Goal: Transaction & Acquisition: Purchase product/service

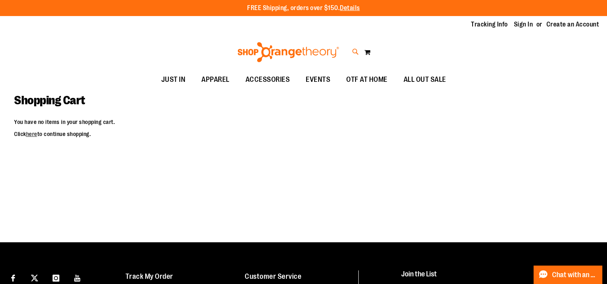
type input "**********"
click at [357, 54] on icon at bounding box center [355, 51] width 7 height 9
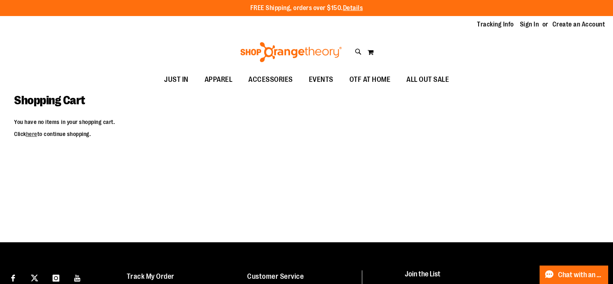
type input "**********"
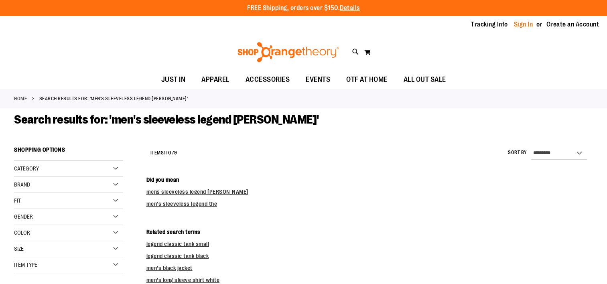
type input "**********"
click at [523, 26] on link "Sign In" at bounding box center [523, 24] width 19 height 9
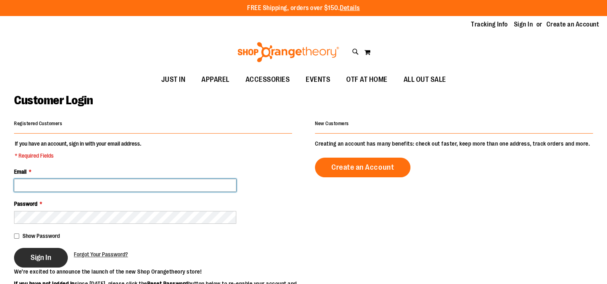
type input "**********"
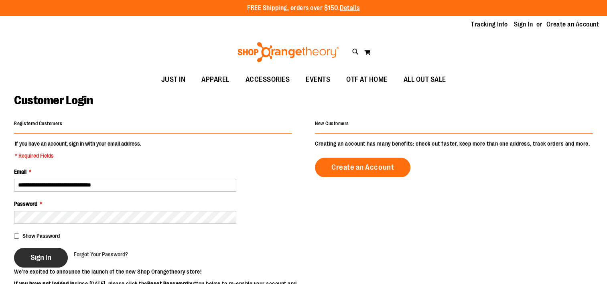
type input "**********"
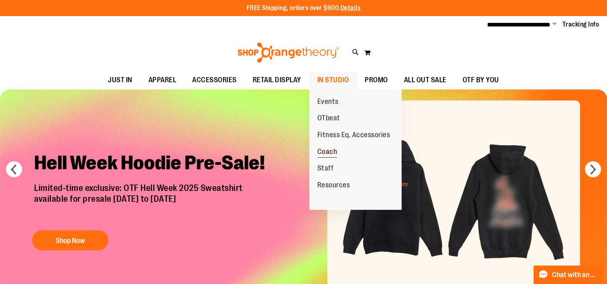
type input "**********"
click at [324, 152] on span "Coach" at bounding box center [328, 153] width 20 height 10
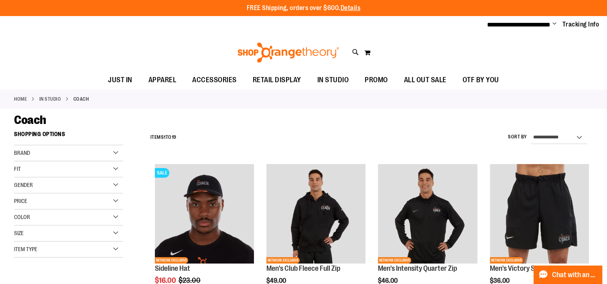
type input "**********"
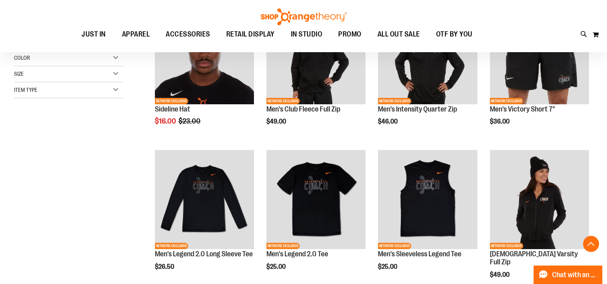
scroll to position [162, 0]
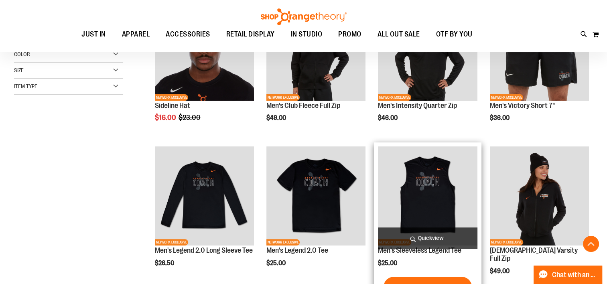
click at [432, 189] on img "product" at bounding box center [427, 196] width 99 height 99
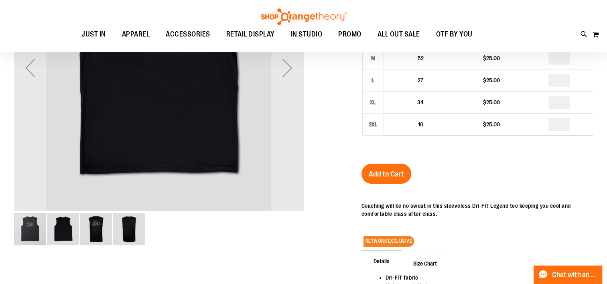
scroll to position [0, 0]
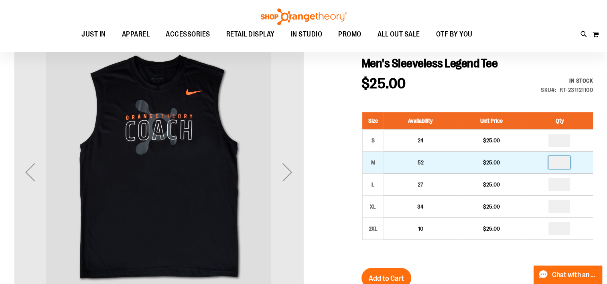
click at [560, 164] on input "number" at bounding box center [560, 162] width 22 height 13
type input "*"
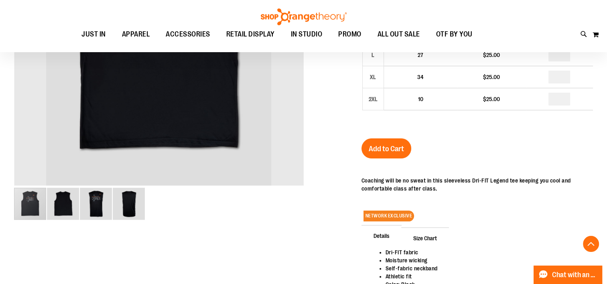
scroll to position [133, 0]
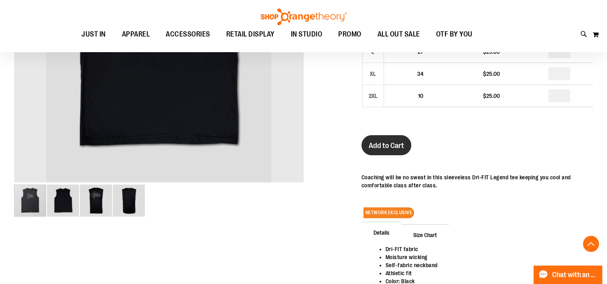
click at [389, 149] on span "Add to Cart" at bounding box center [386, 145] width 35 height 9
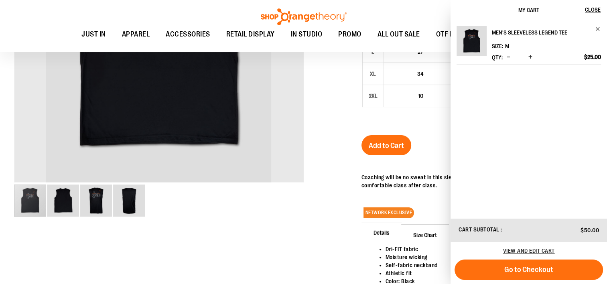
click at [304, 230] on div at bounding box center [303, 122] width 579 height 456
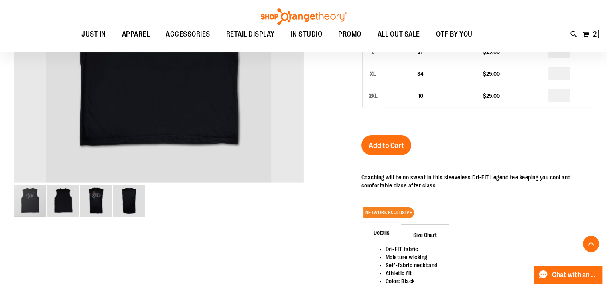
scroll to position [0, 0]
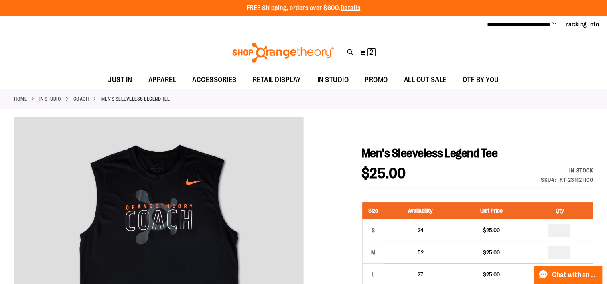
click at [81, 97] on link "Coach" at bounding box center [81, 99] width 16 height 7
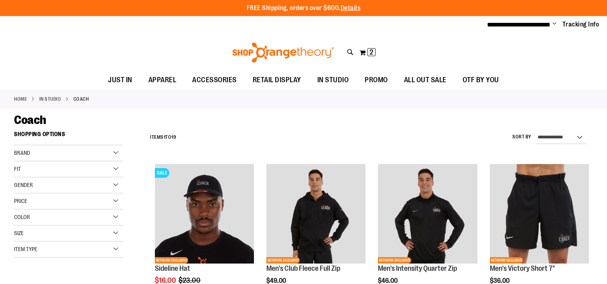
type input "**********"
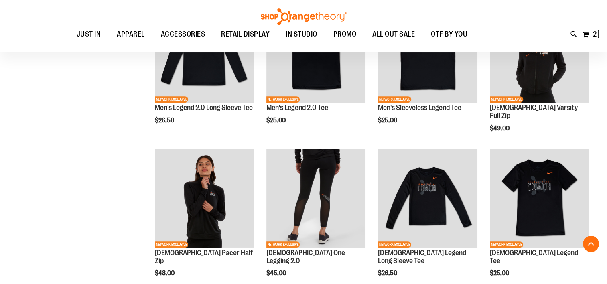
scroll to position [201, 0]
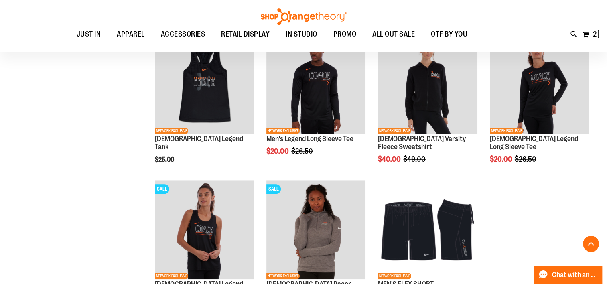
scroll to position [569, 0]
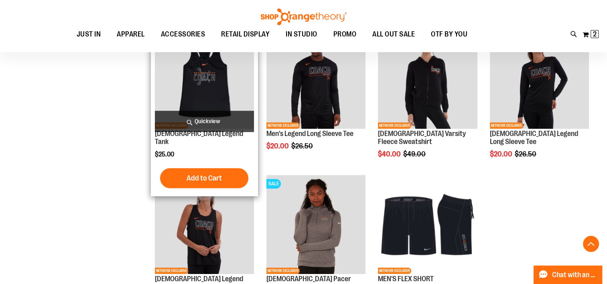
click at [199, 96] on img "product" at bounding box center [204, 79] width 99 height 99
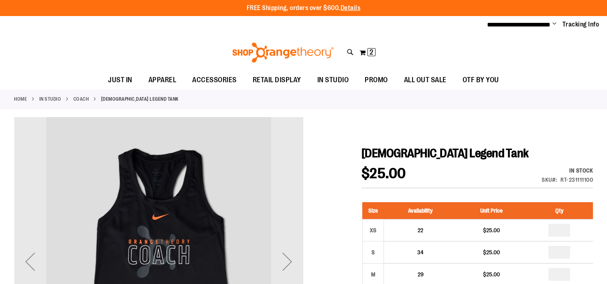
type input "**********"
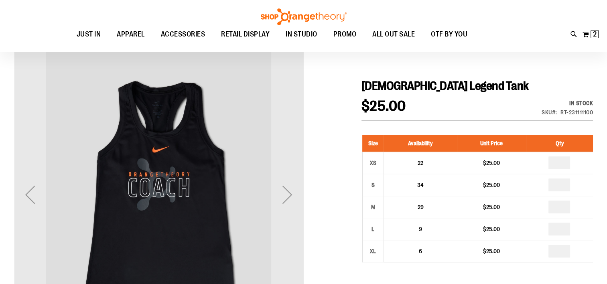
scroll to position [92, 0]
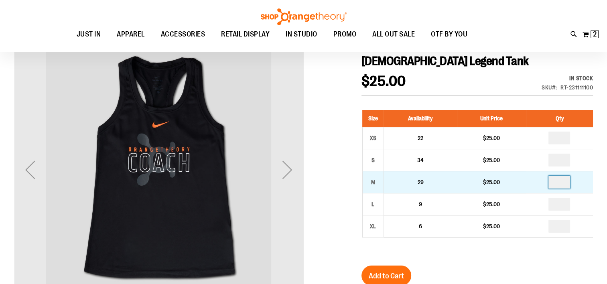
click at [560, 183] on input "number" at bounding box center [560, 182] width 22 height 13
type input "*"
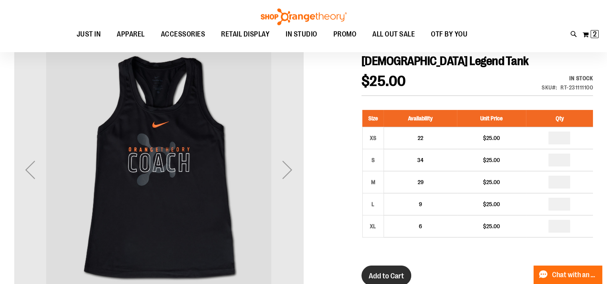
click at [387, 272] on span "Add to Cart" at bounding box center [386, 276] width 35 height 9
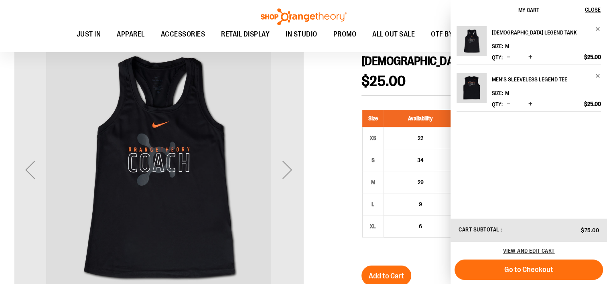
scroll to position [92, 0]
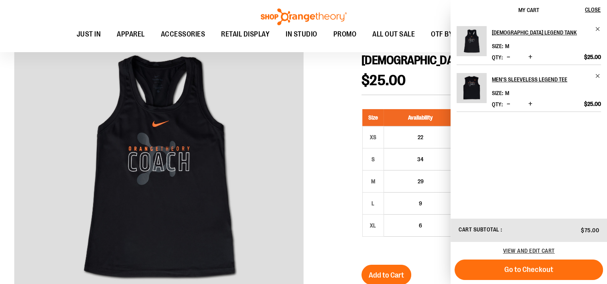
click at [345, 140] on div at bounding box center [303, 252] width 579 height 456
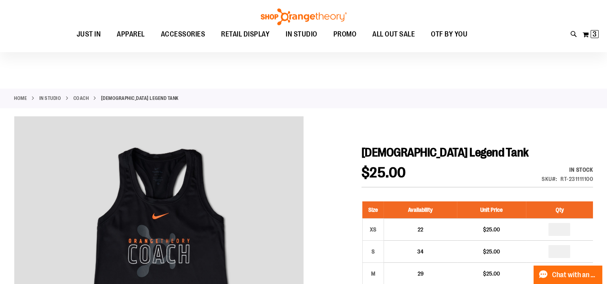
scroll to position [1, 0]
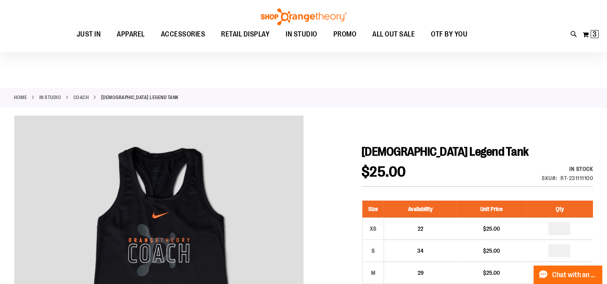
click at [81, 98] on link "Coach" at bounding box center [81, 97] width 16 height 7
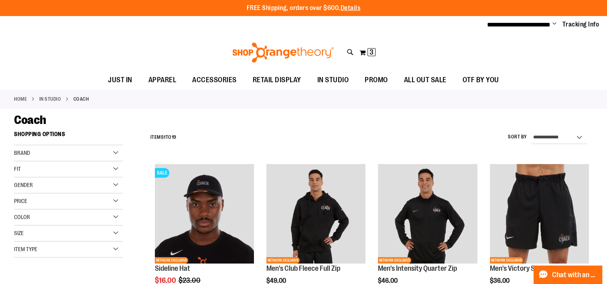
type input "**********"
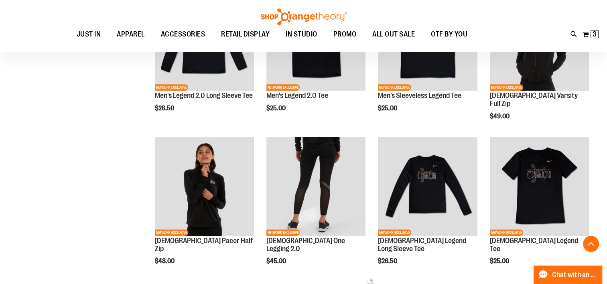
scroll to position [311, 0]
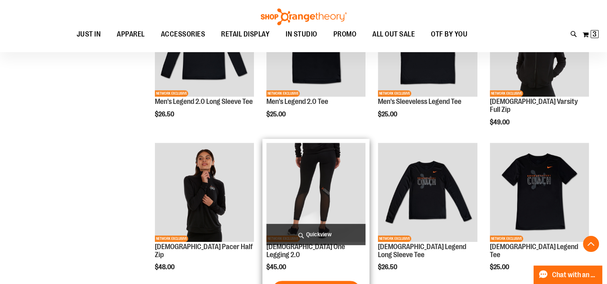
click at [305, 183] on img "product" at bounding box center [316, 192] width 99 height 99
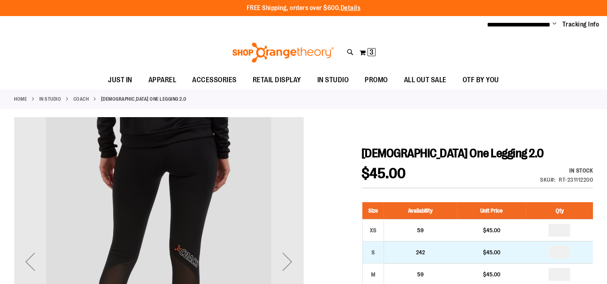
type input "**********"
click at [566, 252] on input "number" at bounding box center [560, 252] width 22 height 13
type input "*"
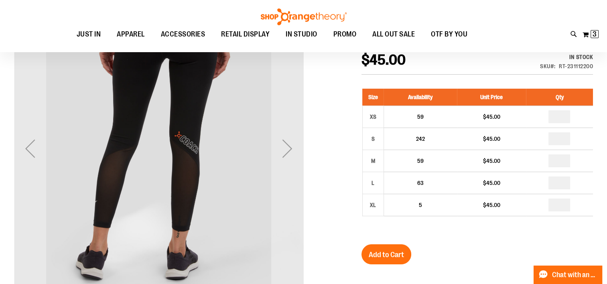
scroll to position [221, 0]
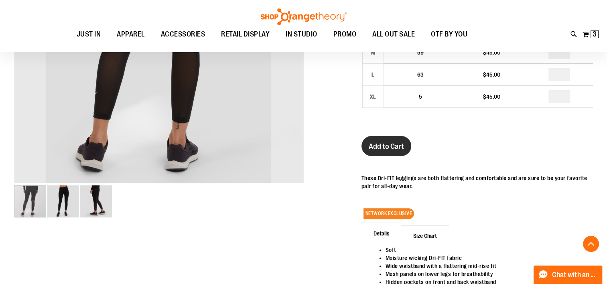
click at [391, 149] on span "Add to Cart" at bounding box center [386, 146] width 35 height 9
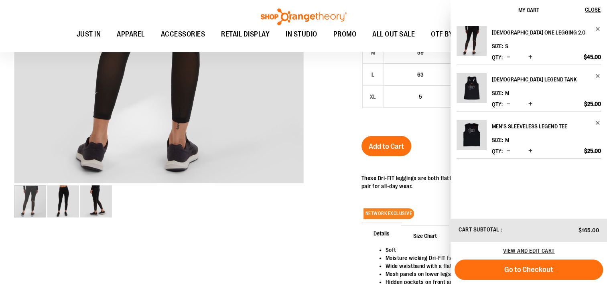
click at [313, 232] on div at bounding box center [303, 131] width 579 height 472
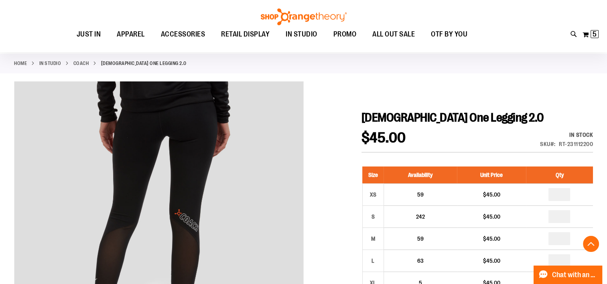
scroll to position [31, 0]
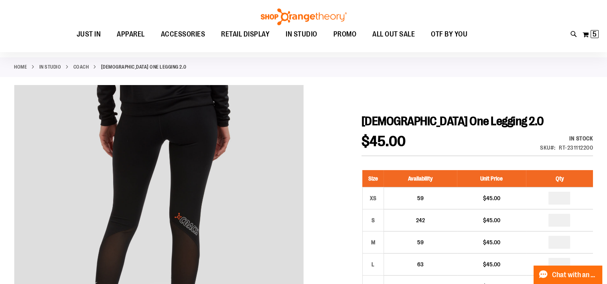
click at [76, 65] on link "Coach" at bounding box center [81, 66] width 16 height 7
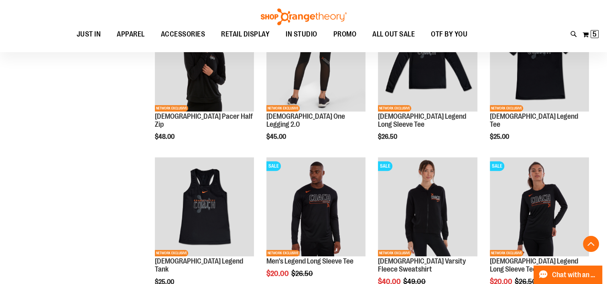
scroll to position [333, 0]
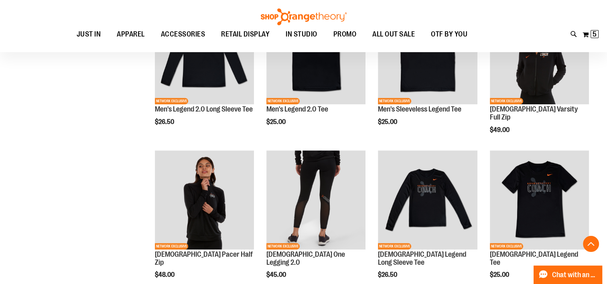
scroll to position [215, 0]
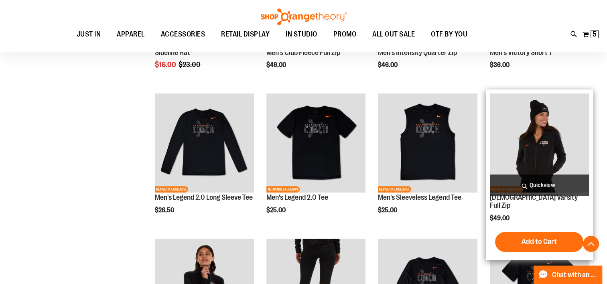
click at [541, 151] on img "product" at bounding box center [539, 143] width 99 height 99
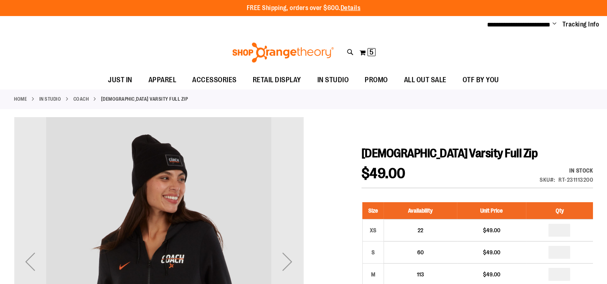
type input "**********"
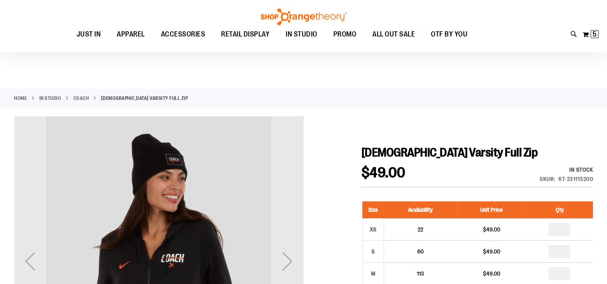
scroll to position [86, 0]
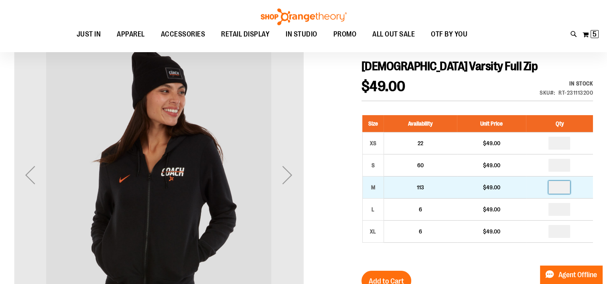
click at [559, 185] on input "number" at bounding box center [560, 187] width 22 height 13
type input "*"
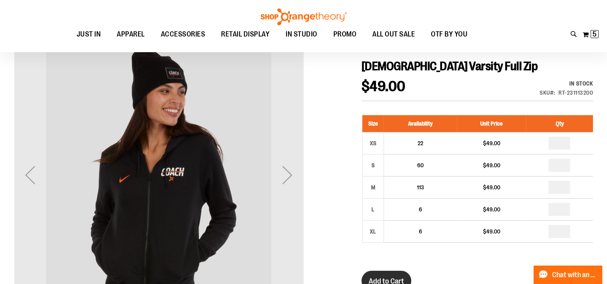
click at [385, 275] on button "Add to Cart" at bounding box center [387, 281] width 50 height 20
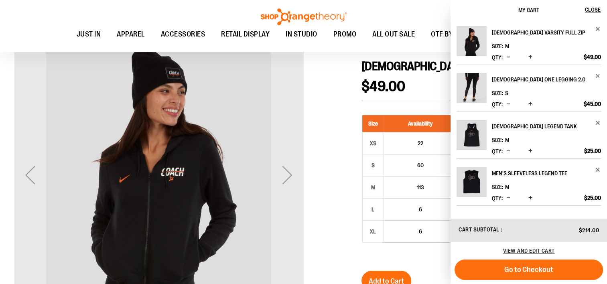
scroll to position [92, 0]
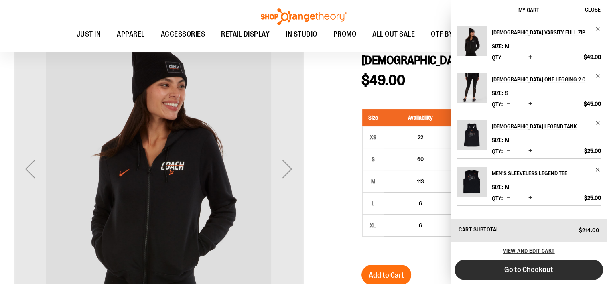
click at [517, 272] on span "Go to Checkout" at bounding box center [529, 269] width 49 height 9
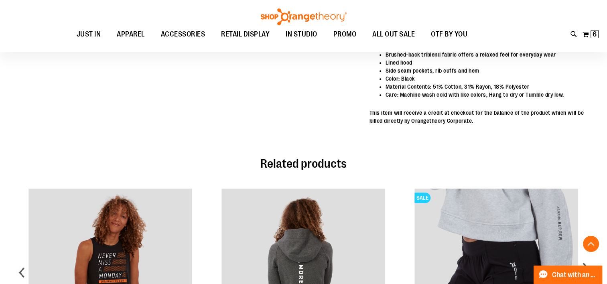
scroll to position [0, 0]
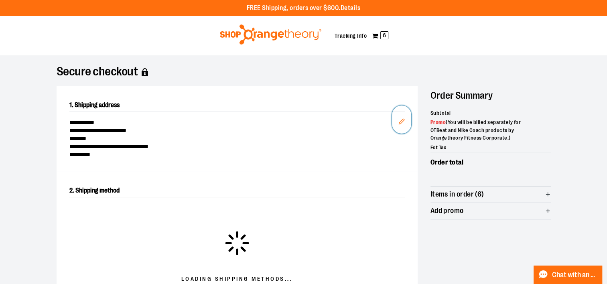
click at [400, 123] on icon "Edit" at bounding box center [402, 121] width 6 height 6
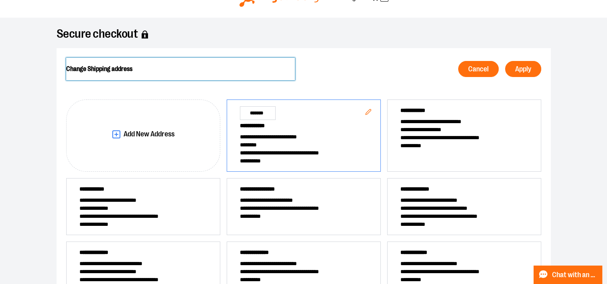
scroll to position [40, 0]
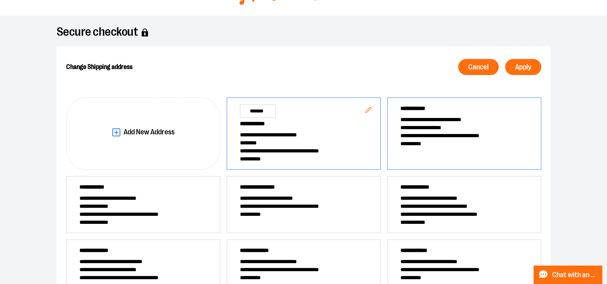
click at [477, 117] on span "**********" at bounding box center [465, 120] width 128 height 8
click at [527, 70] on span "Apply" at bounding box center [523, 67] width 16 height 8
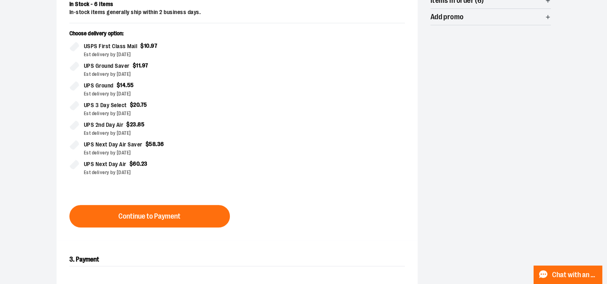
scroll to position [203, 0]
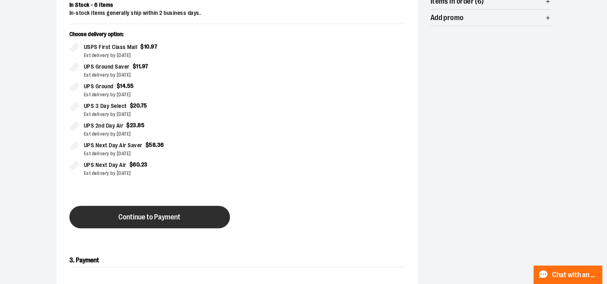
click at [140, 218] on span "Continue to Payment" at bounding box center [149, 218] width 62 height 8
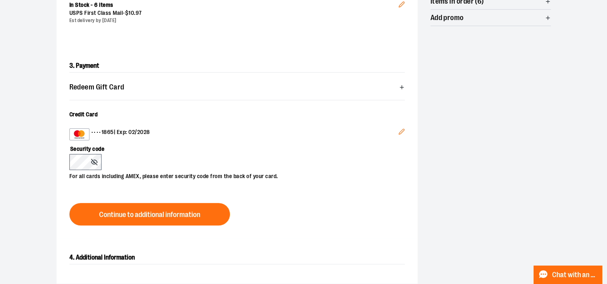
click at [401, 130] on icon "Edit" at bounding box center [402, 131] width 6 height 6
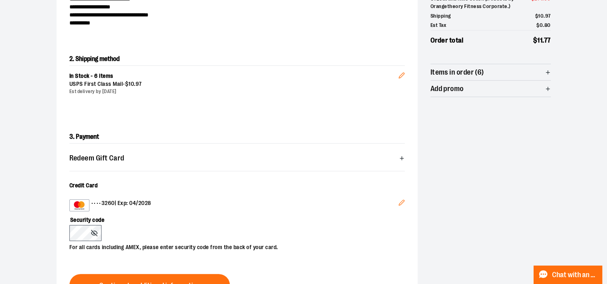
scroll to position [150, 0]
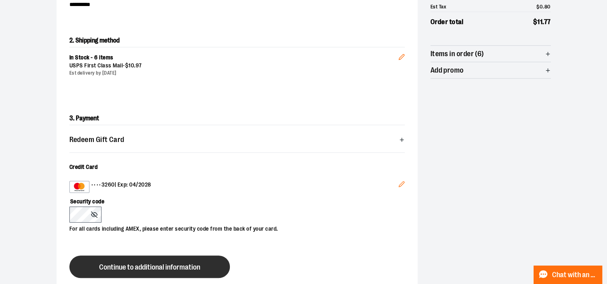
click at [143, 267] on span "Continue to additional information" at bounding box center [149, 268] width 101 height 8
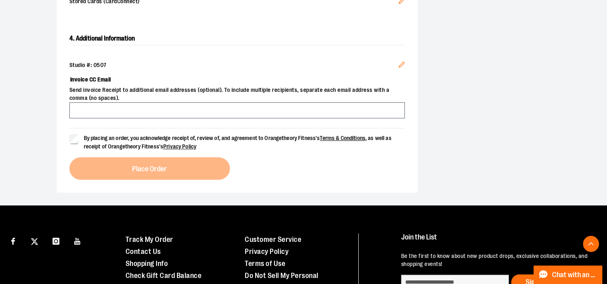
scroll to position [291, 0]
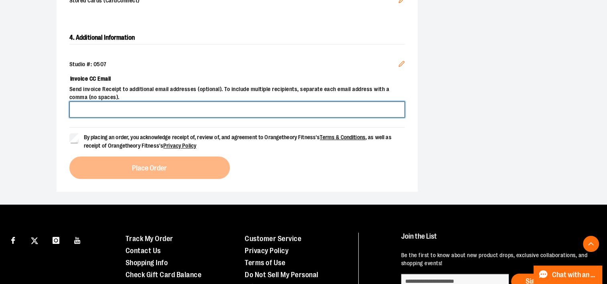
click at [129, 107] on input "Invoice CC Email" at bounding box center [237, 110] width 336 height 16
type input "*"
click at [99, 112] on input "Invoice CC Email" at bounding box center [237, 110] width 336 height 16
paste input "**********"
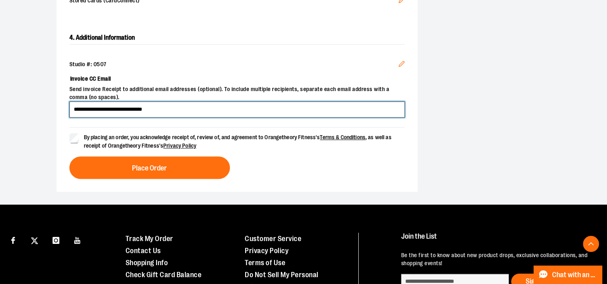
click at [182, 106] on input "**********" at bounding box center [237, 110] width 336 height 16
drag, startPoint x: 277, startPoint y: 104, endPoint x: 339, endPoint y: 108, distance: 62.3
click at [339, 108] on input "**********" at bounding box center [237, 110] width 336 height 16
drag, startPoint x: 271, startPoint y: 109, endPoint x: 33, endPoint y: 112, distance: 238.5
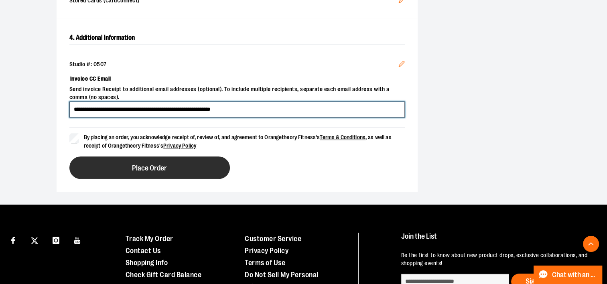
type input "**********"
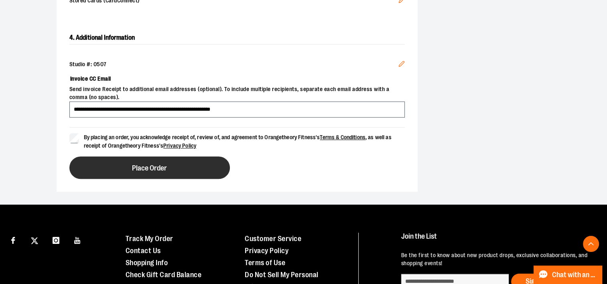
click at [120, 166] on button "Place Order" at bounding box center [149, 168] width 161 height 22
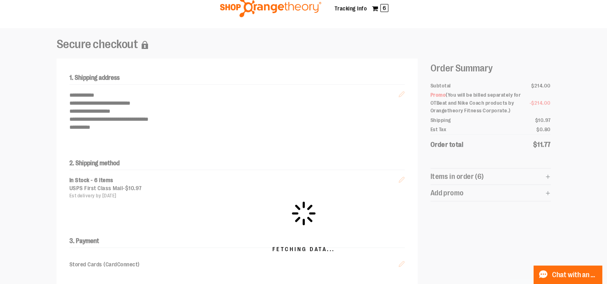
scroll to position [5, 0]
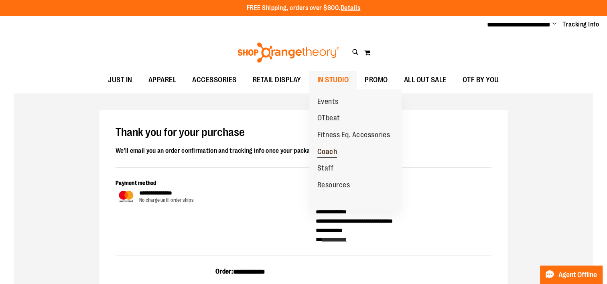
type input "**********"
click at [320, 150] on span "Coach" at bounding box center [328, 153] width 20 height 10
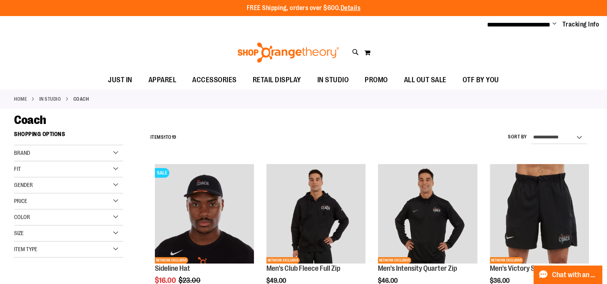
type input "**********"
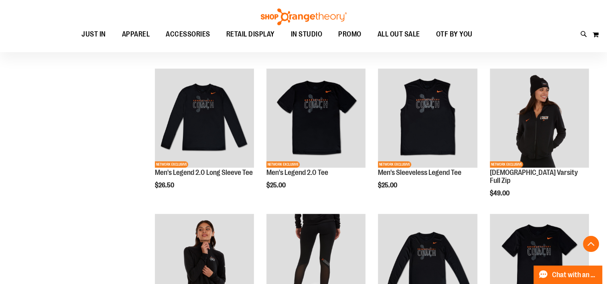
scroll to position [246, 0]
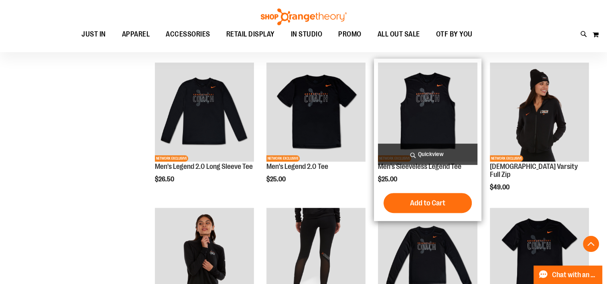
click at [435, 112] on img "product" at bounding box center [427, 112] width 99 height 99
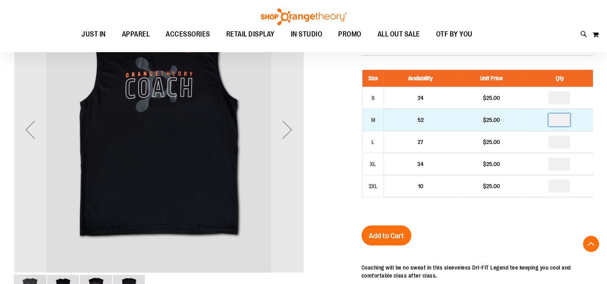
click at [555, 117] on input "number" at bounding box center [560, 120] width 22 height 13
type input "*"
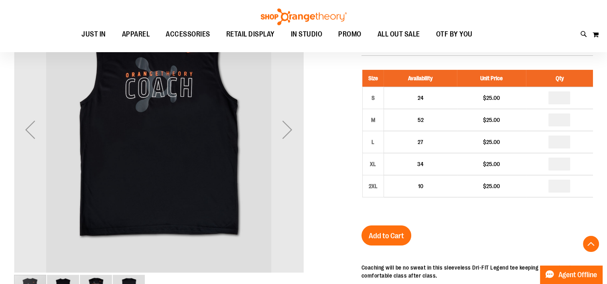
click at [379, 232] on span "Add to Cart" at bounding box center [386, 236] width 35 height 9
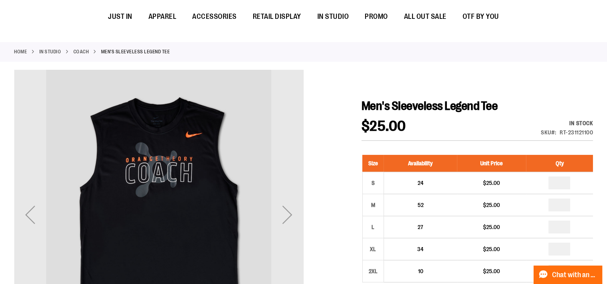
scroll to position [0, 0]
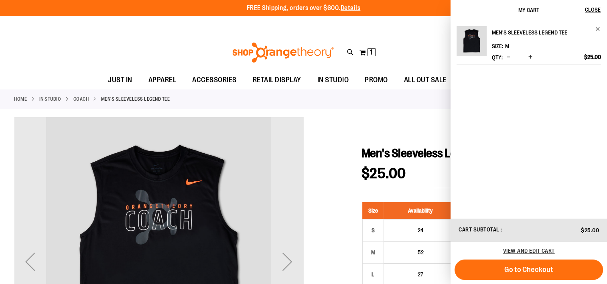
click at [81, 97] on link "Coach" at bounding box center [81, 99] width 16 height 7
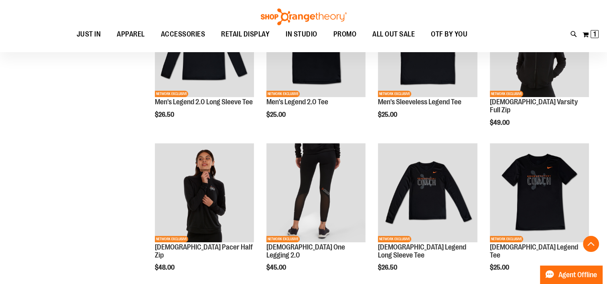
scroll to position [342, 0]
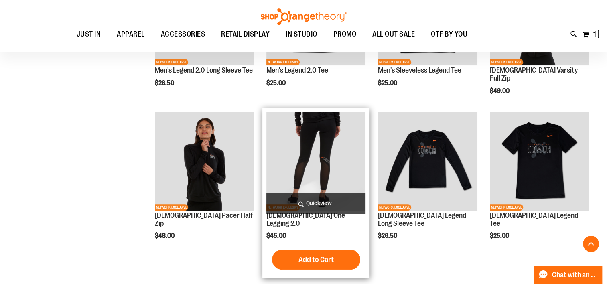
click at [316, 153] on img "product" at bounding box center [316, 161] width 99 height 99
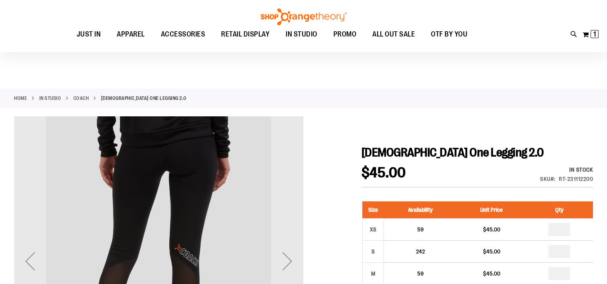
scroll to position [72, 0]
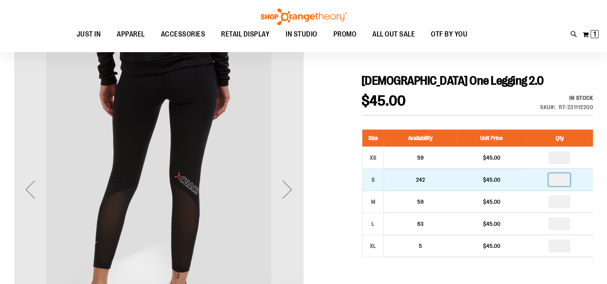
click at [564, 181] on input "number" at bounding box center [560, 179] width 22 height 13
type input "*"
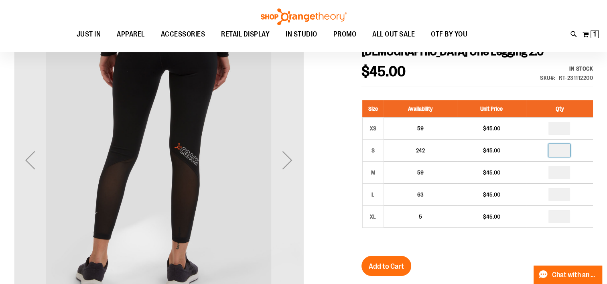
scroll to position [207, 0]
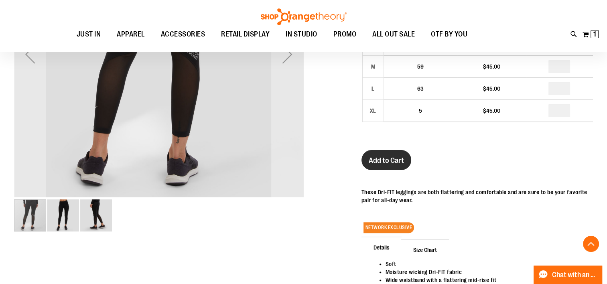
click at [396, 160] on span "Add to Cart" at bounding box center [386, 160] width 35 height 9
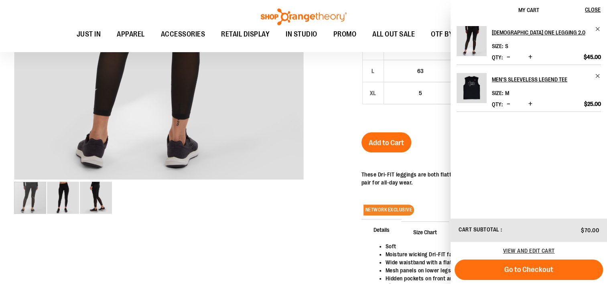
scroll to position [0, 0]
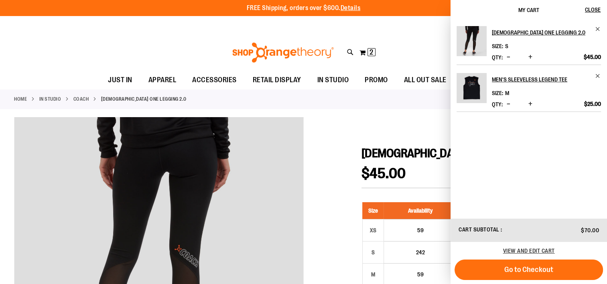
click at [85, 100] on link "Coach" at bounding box center [81, 99] width 16 height 7
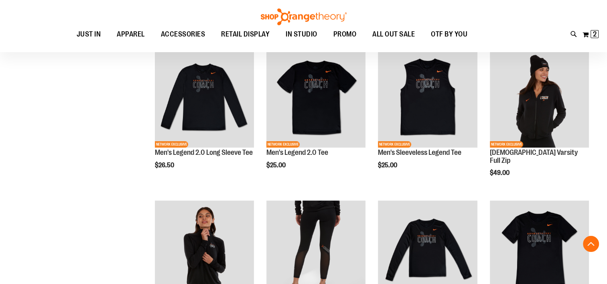
scroll to position [136, 0]
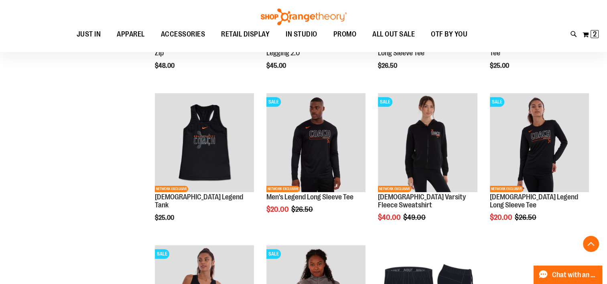
scroll to position [408, 0]
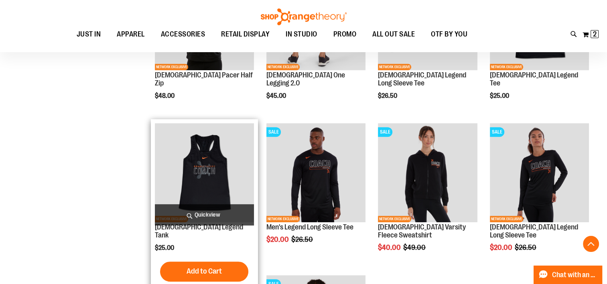
click at [224, 169] on img "product" at bounding box center [204, 172] width 99 height 99
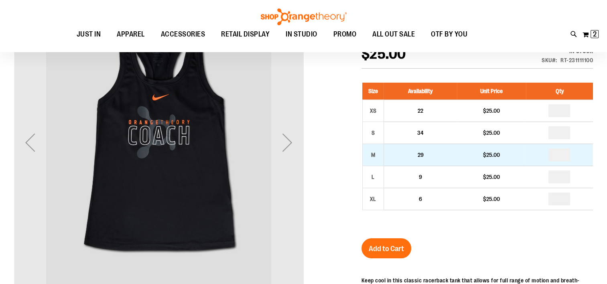
scroll to position [119, 0]
click at [555, 156] on input "number" at bounding box center [560, 155] width 22 height 13
type input "*"
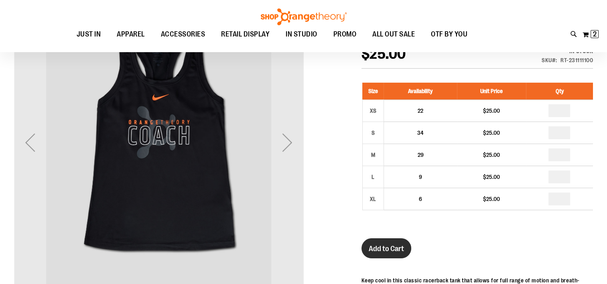
click at [379, 252] on span "Add to Cart" at bounding box center [386, 248] width 35 height 9
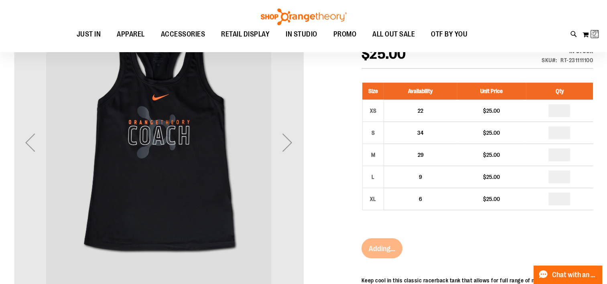
scroll to position [0, 0]
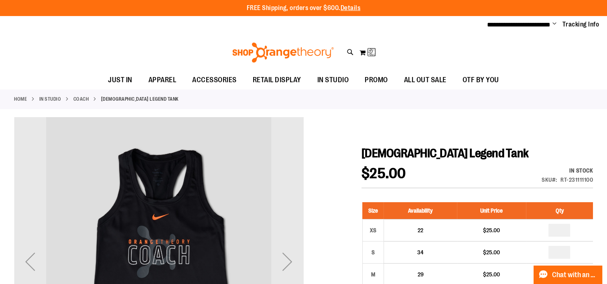
click at [79, 100] on link "Coach" at bounding box center [81, 99] width 16 height 7
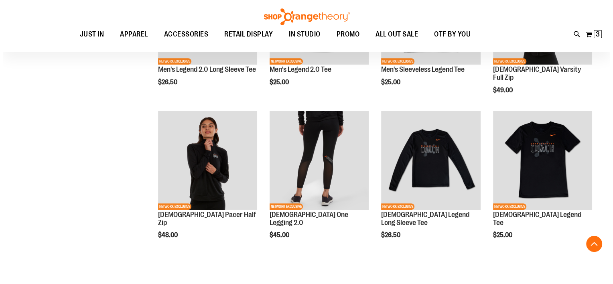
scroll to position [346, 0]
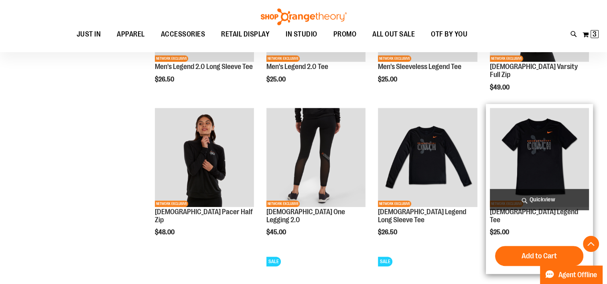
click at [534, 190] on span "Quickview" at bounding box center [539, 199] width 99 height 21
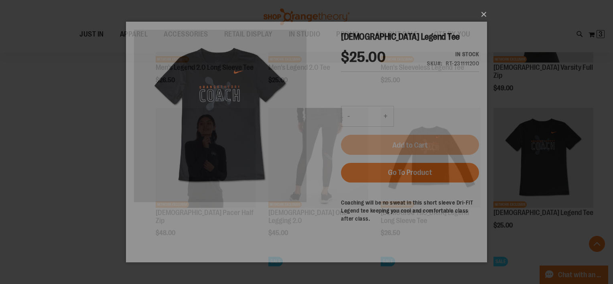
scroll to position [0, 0]
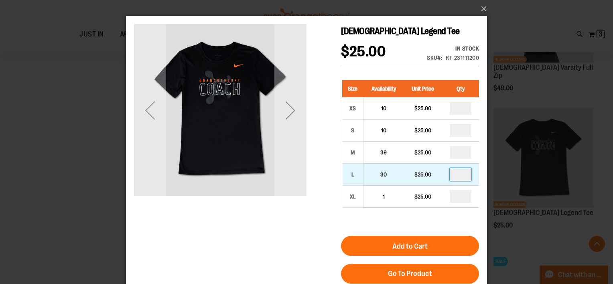
click at [460, 173] on input "number" at bounding box center [461, 174] width 22 height 13
type input "*"
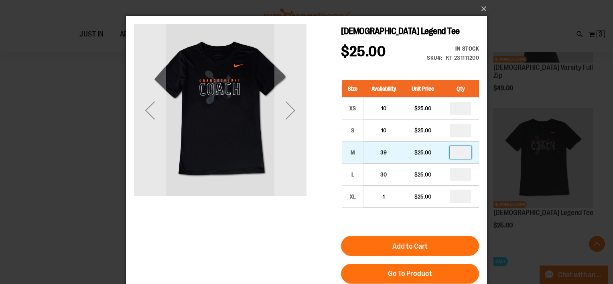
click at [465, 154] on input "number" at bounding box center [461, 152] width 22 height 13
type input "*"
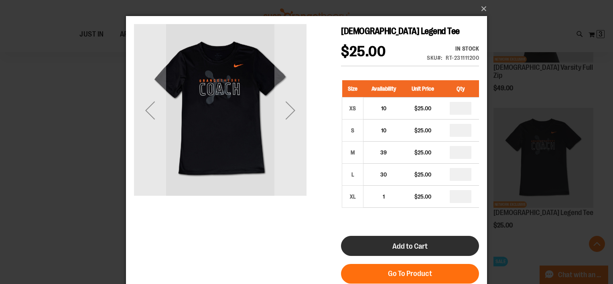
click at [422, 246] on span "Add to Cart" at bounding box center [410, 246] width 35 height 9
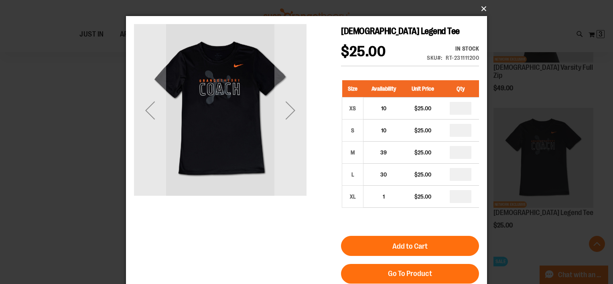
click at [482, 8] on button "×" at bounding box center [308, 9] width 361 height 18
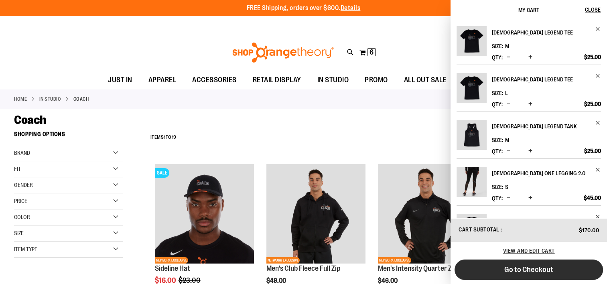
click at [523, 271] on span "Go to Checkout" at bounding box center [529, 269] width 49 height 9
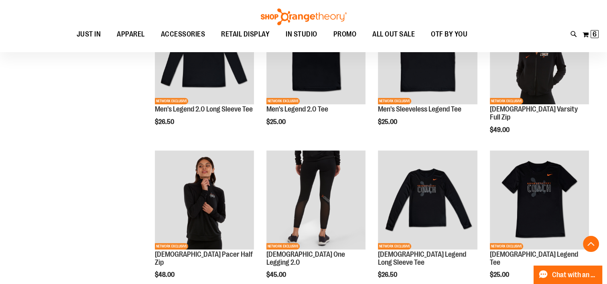
scroll to position [281, 0]
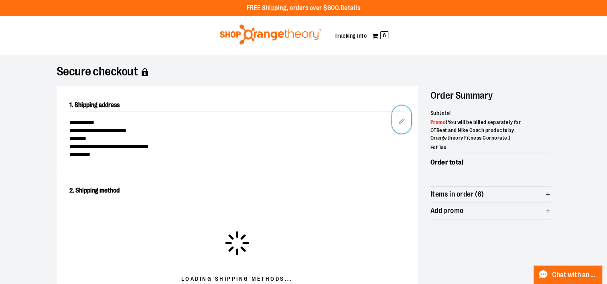
click at [403, 121] on icon "Edit" at bounding box center [401, 121] width 5 height 5
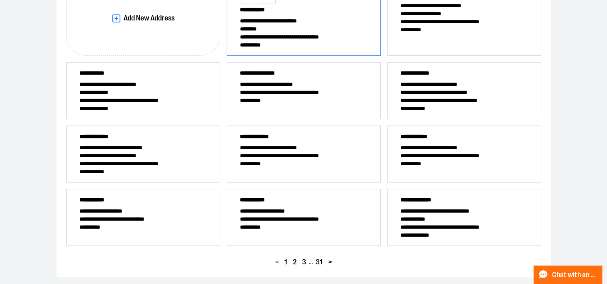
scroll to position [170, 0]
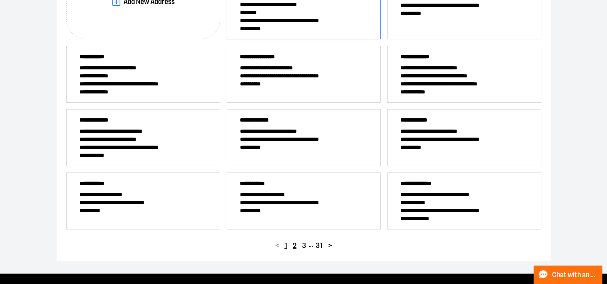
click at [295, 245] on span "2" at bounding box center [295, 246] width 4 height 8
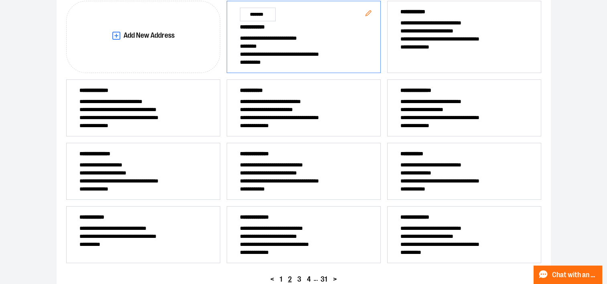
scroll to position [146, 0]
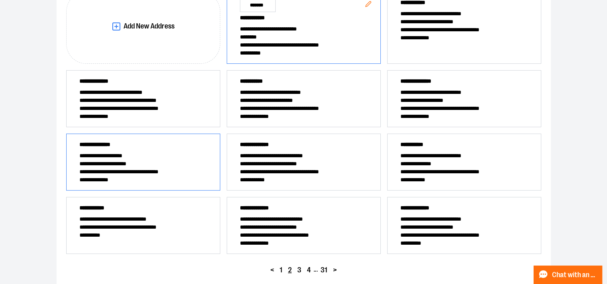
click at [138, 169] on span "**********" at bounding box center [143, 172] width 128 height 8
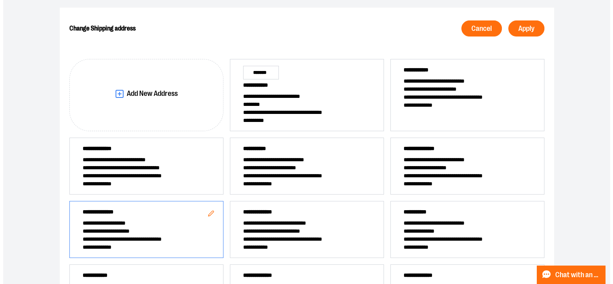
scroll to position [79, 0]
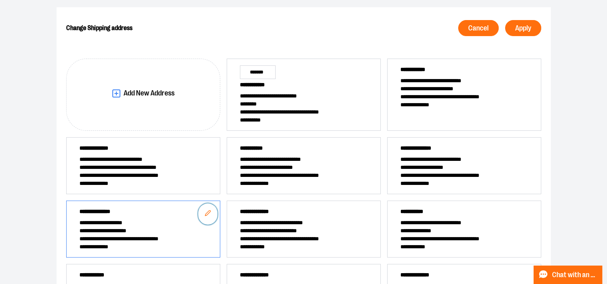
click at [206, 212] on icon "Edit" at bounding box center [208, 213] width 6 height 6
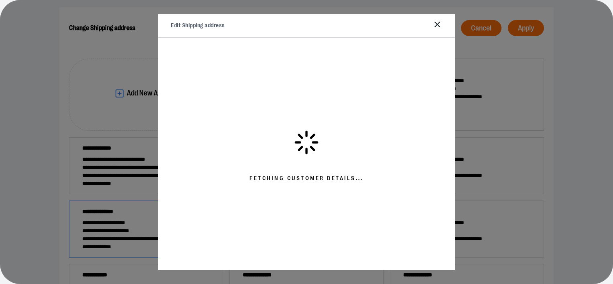
select select "**"
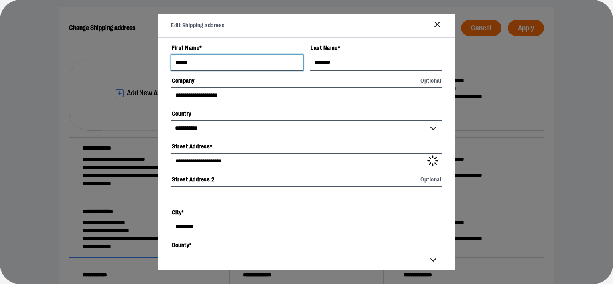
select select "**********"
drag, startPoint x: 232, startPoint y: 63, endPoint x: 150, endPoint y: 62, distance: 82.3
click at [150, 62] on div "**********" at bounding box center [306, 171] width 613 height 389
type input "*****"
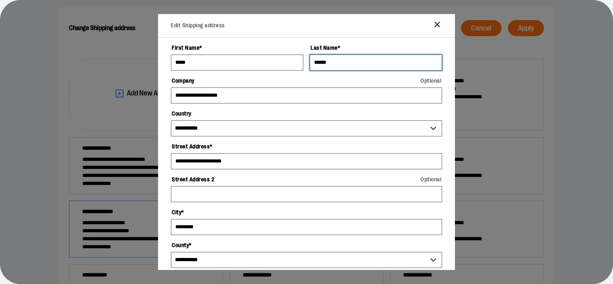
type input "******"
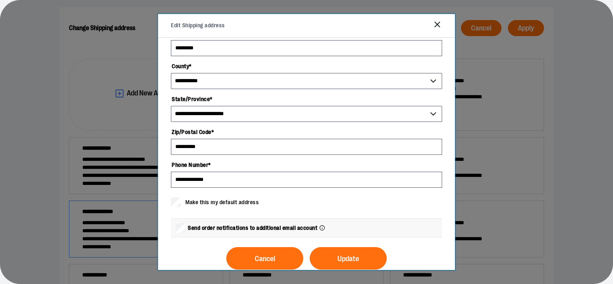
scroll to position [191, 0]
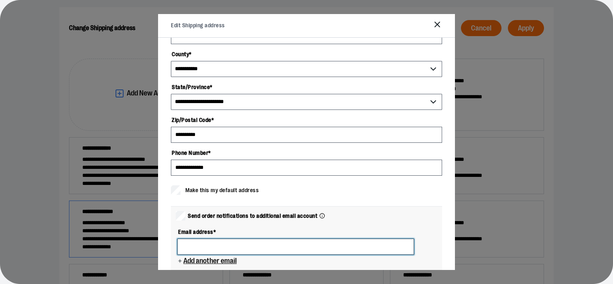
drag, startPoint x: 214, startPoint y: 245, endPoint x: 218, endPoint y: 244, distance: 4.5
click at [214, 245] on input at bounding box center [295, 247] width 237 height 16
paste input "**********"
drag, startPoint x: 395, startPoint y: 247, endPoint x: 270, endPoint y: 247, distance: 125.2
click at [270, 247] on input "**********" at bounding box center [295, 247] width 237 height 16
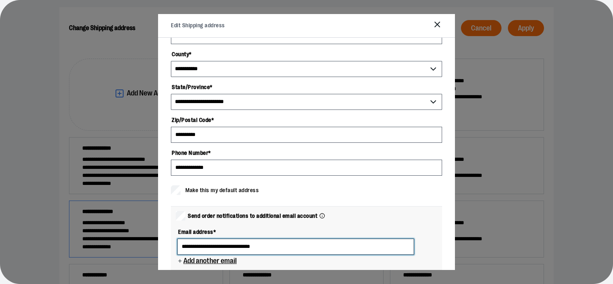
type input "**********"
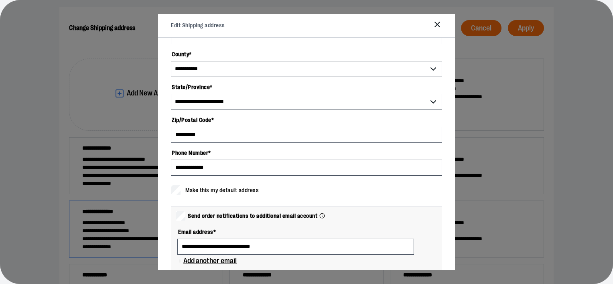
click at [195, 261] on span "Add another email" at bounding box center [210, 261] width 54 height 8
click at [205, 269] on input "Email address Optional" at bounding box center [295, 277] width 237 height 16
paste input "**********"
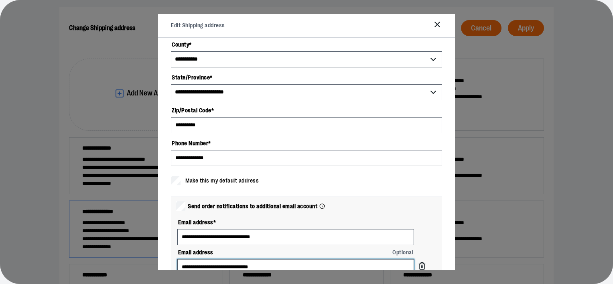
type input "**********"
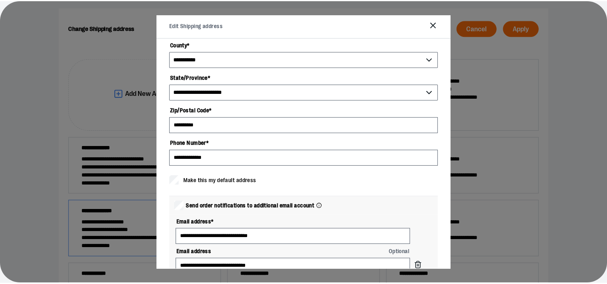
scroll to position [284, 0]
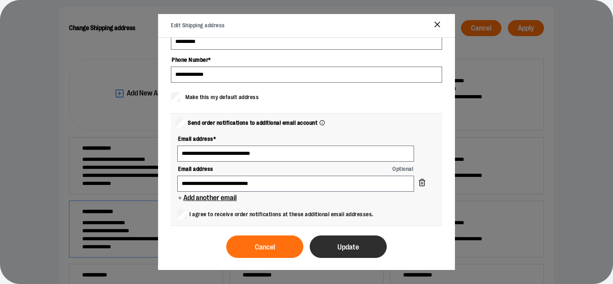
click at [346, 252] on button "Update" at bounding box center [348, 247] width 77 height 22
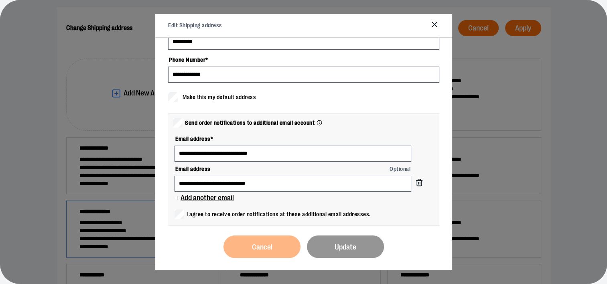
scroll to position [0, 0]
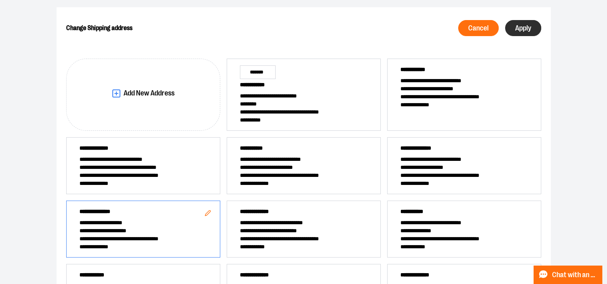
click at [528, 31] on span "Apply" at bounding box center [523, 28] width 16 height 8
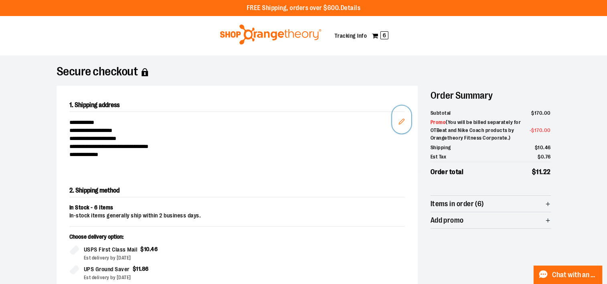
click at [401, 122] on icon "Edit" at bounding box center [402, 121] width 6 height 6
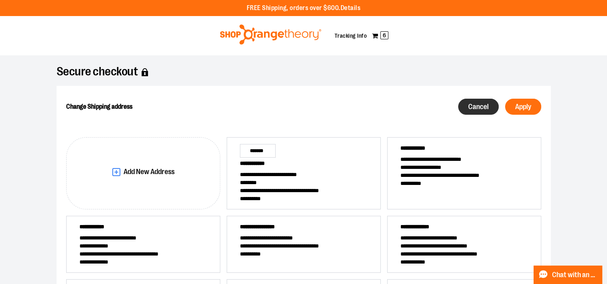
click at [468, 110] on span "Cancel" at bounding box center [478, 107] width 20 height 8
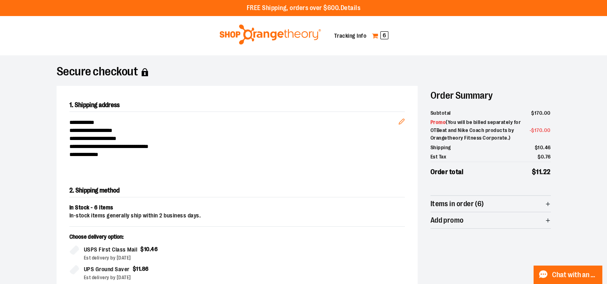
click at [382, 37] on span "6" at bounding box center [385, 35] width 8 height 8
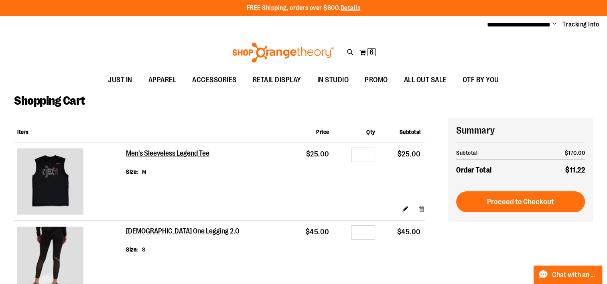
type input "**********"
click at [422, 209] on link "Remove item" at bounding box center [422, 209] width 7 height 8
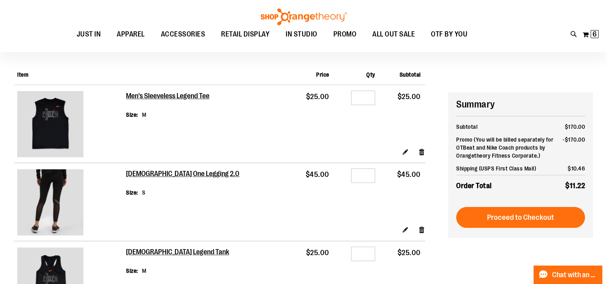
scroll to position [97, 0]
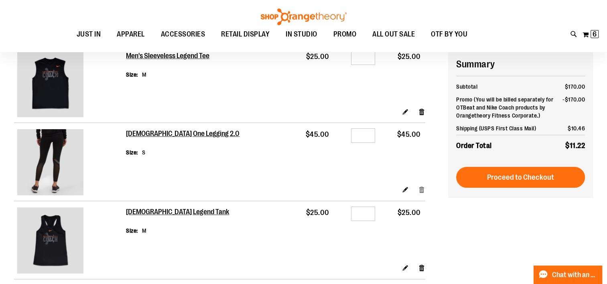
click at [421, 188] on link "Remove item" at bounding box center [422, 189] width 7 height 8
click at [421, 111] on link "Remove item" at bounding box center [422, 111] width 7 height 8
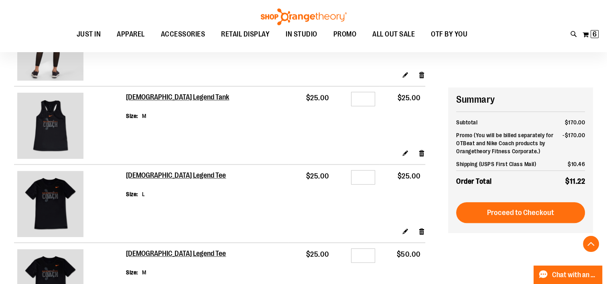
scroll to position [247, 0]
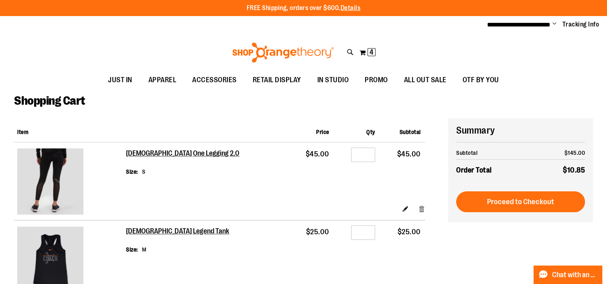
type input "**********"
click at [424, 208] on link "Remove item" at bounding box center [422, 209] width 7 height 8
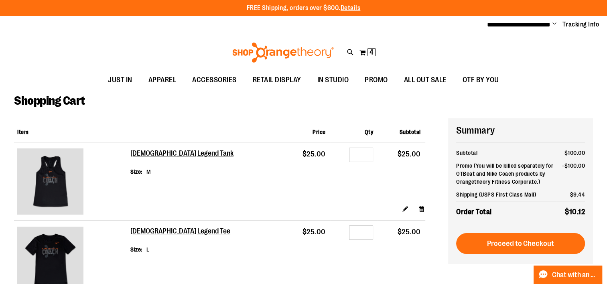
type input "**********"
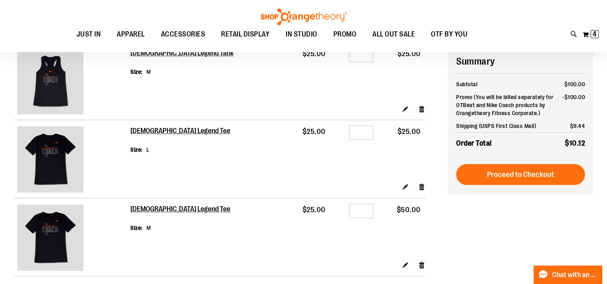
scroll to position [97, 0]
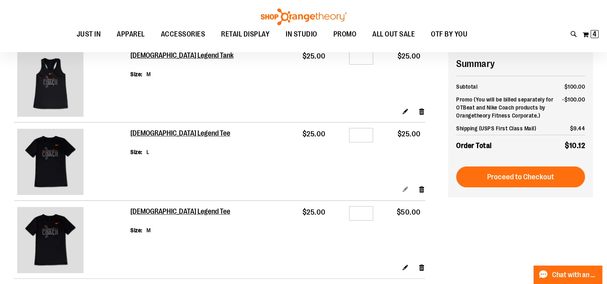
click at [407, 190] on link "Edit" at bounding box center [405, 189] width 7 height 8
click at [406, 188] on link "Edit" at bounding box center [405, 189] width 7 height 8
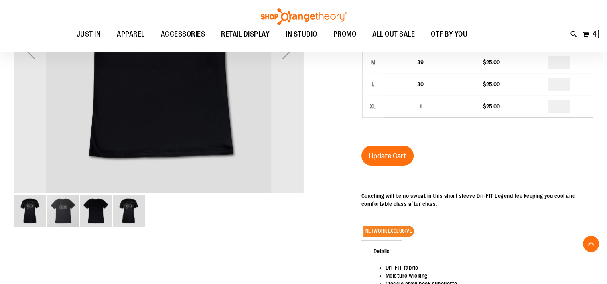
scroll to position [212, 0]
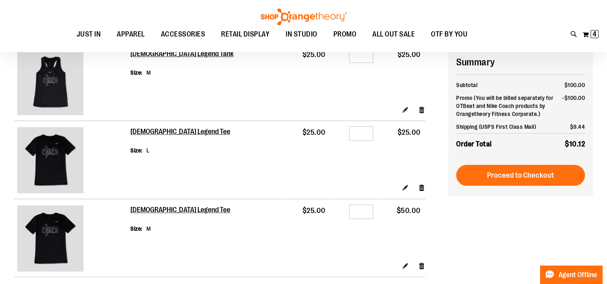
scroll to position [97, 0]
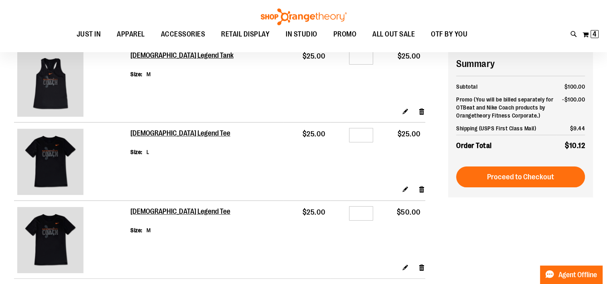
type input "**********"
drag, startPoint x: 0, startPoint y: 0, endPoint x: 423, endPoint y: 189, distance: 463.2
click at [423, 189] on link "Remove item" at bounding box center [422, 189] width 7 height 8
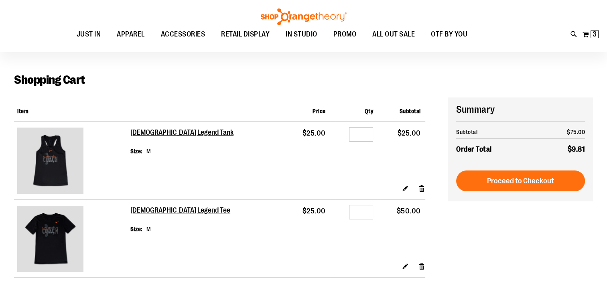
scroll to position [24, 0]
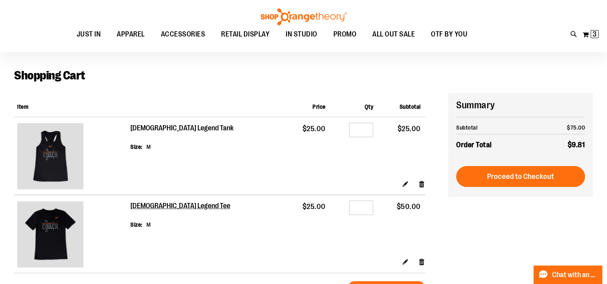
click at [184, 128] on h2 "[DEMOGRAPHIC_DATA] Legend Tank" at bounding box center [182, 128] width 104 height 9
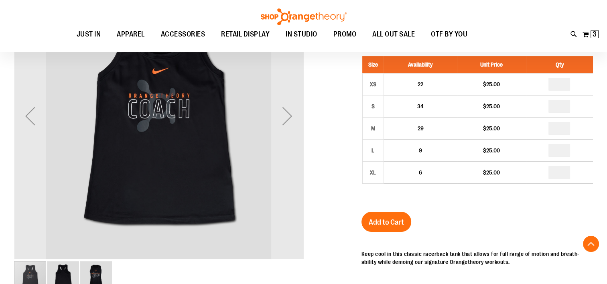
scroll to position [142, 0]
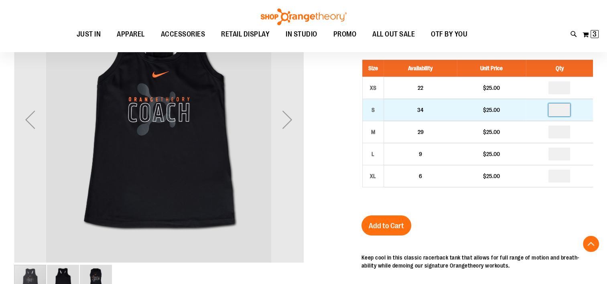
click at [561, 109] on input "number" at bounding box center [560, 110] width 22 height 13
type input "*"
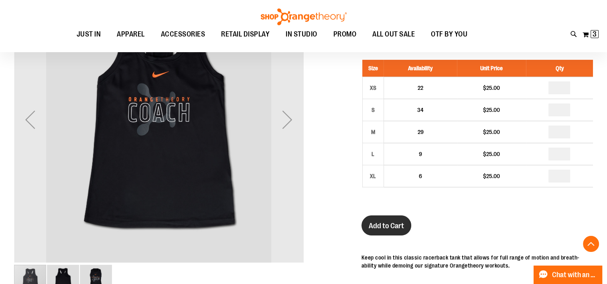
click at [389, 222] on span "Add to Cart" at bounding box center [386, 226] width 35 height 9
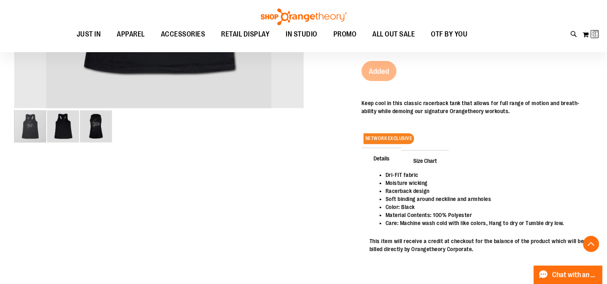
scroll to position [0, 0]
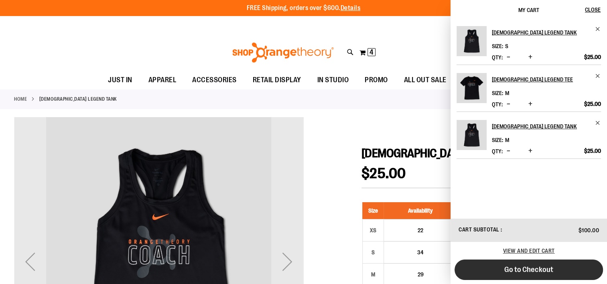
click at [513, 276] on button "Go to Checkout" at bounding box center [529, 270] width 149 height 20
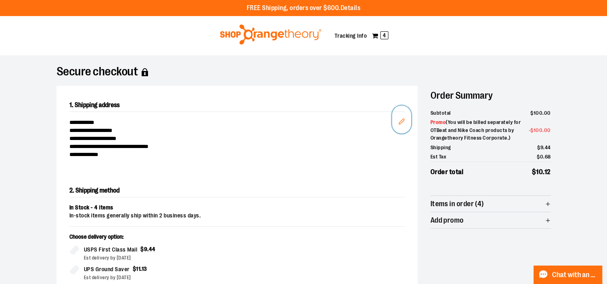
click at [401, 123] on icon "Edit" at bounding box center [401, 121] width 5 height 5
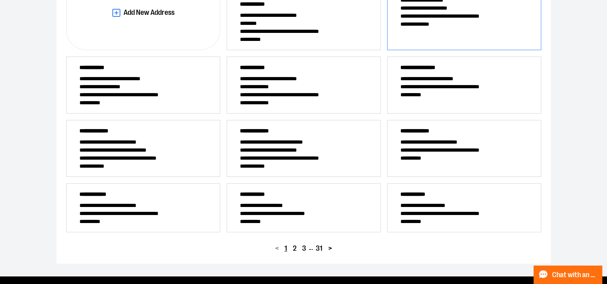
scroll to position [161, 0]
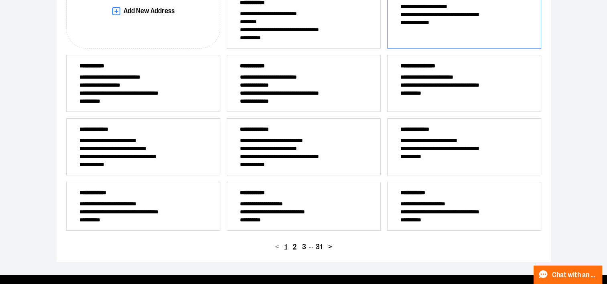
click at [295, 248] on span "2" at bounding box center [295, 247] width 4 height 8
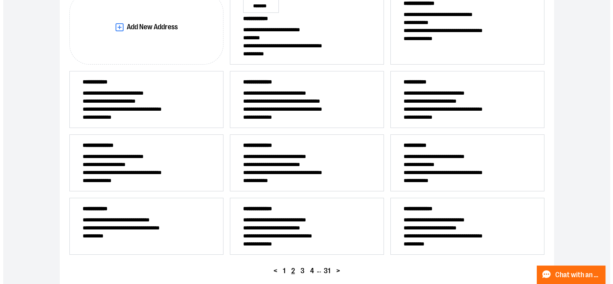
scroll to position [151, 0]
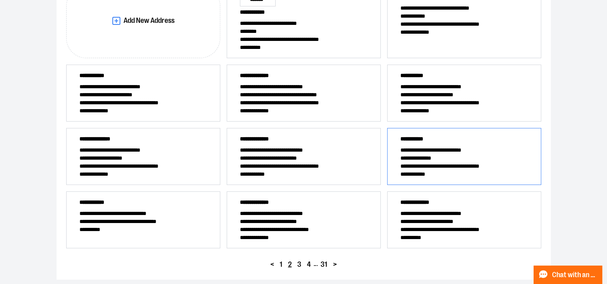
click at [436, 155] on span "**********" at bounding box center [465, 158] width 128 height 8
click at [529, 139] on icon "Edit" at bounding box center [529, 140] width 6 height 6
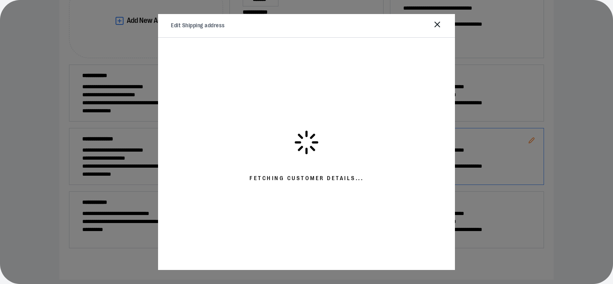
select select "**"
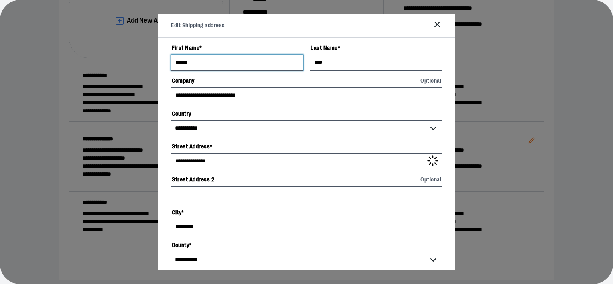
drag, startPoint x: 199, startPoint y: 69, endPoint x: 153, endPoint y: 57, distance: 48.0
click at [153, 57] on div "**********" at bounding box center [306, 98] width 613 height 389
type input "*****"
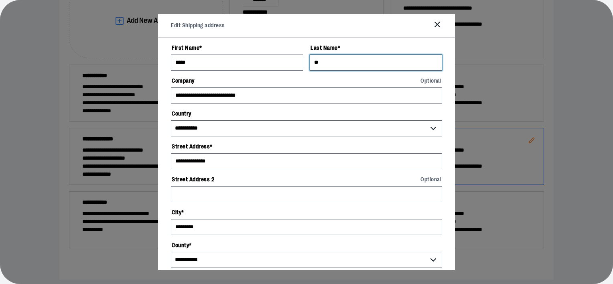
type input "*"
type input "******"
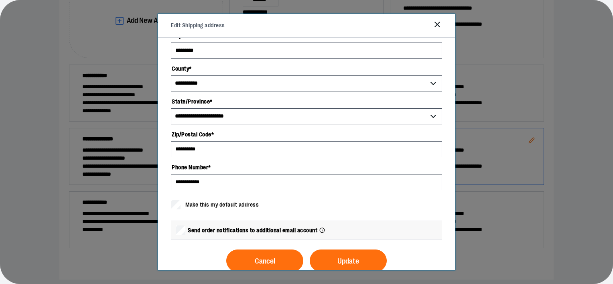
scroll to position [191, 0]
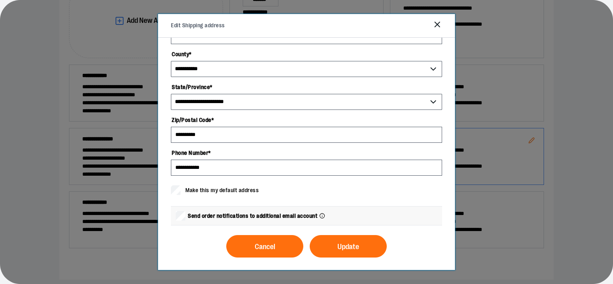
click at [186, 218] on label "Send order notifications to additional email account" at bounding box center [244, 216] width 147 height 18
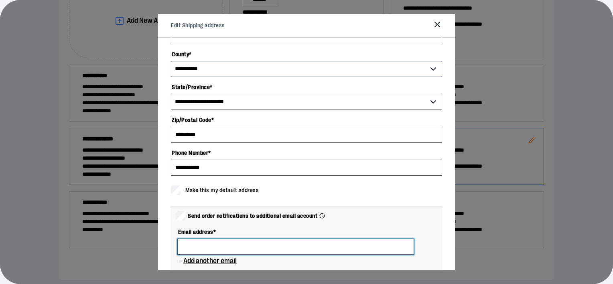
click at [254, 247] on input at bounding box center [295, 247] width 237 height 16
paste input "**********"
type input "**********"
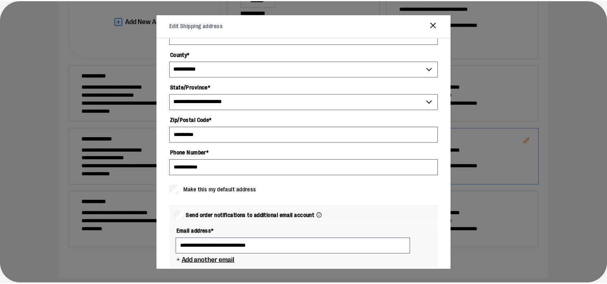
scroll to position [254, 0]
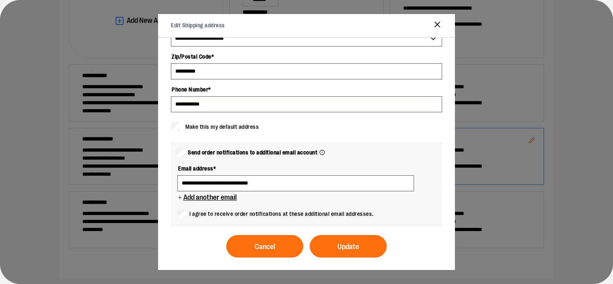
click at [273, 28] on div "Edit Shipping address" at bounding box center [306, 26] width 297 height 24
click at [225, 196] on span "Add another email" at bounding box center [210, 198] width 54 height 8
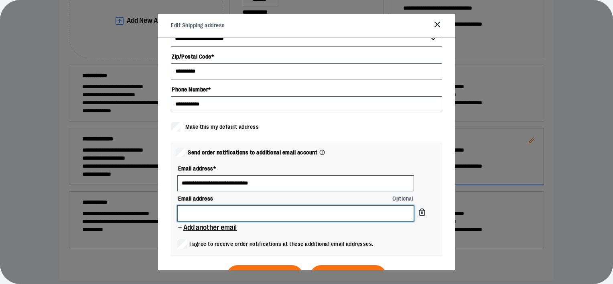
click at [228, 216] on input "Email address Optional" at bounding box center [295, 214] width 237 height 16
paste input "**********"
type input "**********"
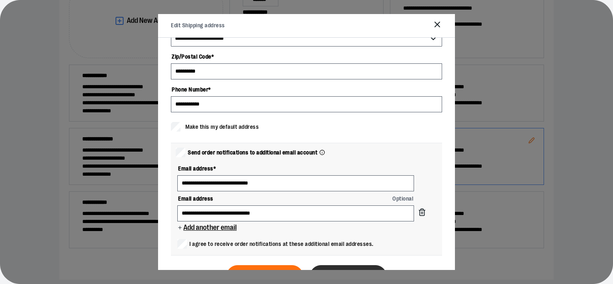
click at [321, 266] on button "Update" at bounding box center [348, 276] width 77 height 22
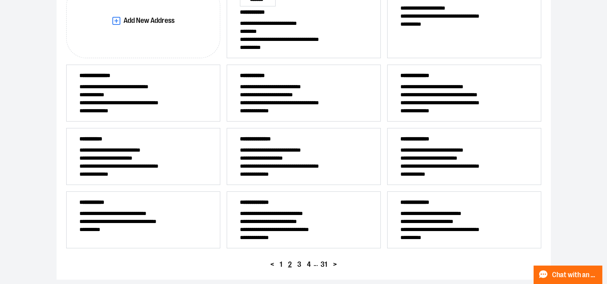
scroll to position [0, 0]
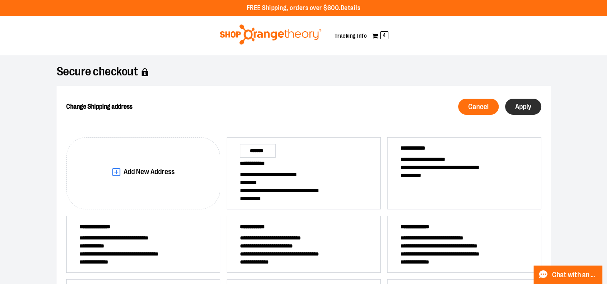
click at [527, 106] on span "Apply" at bounding box center [523, 107] width 16 height 8
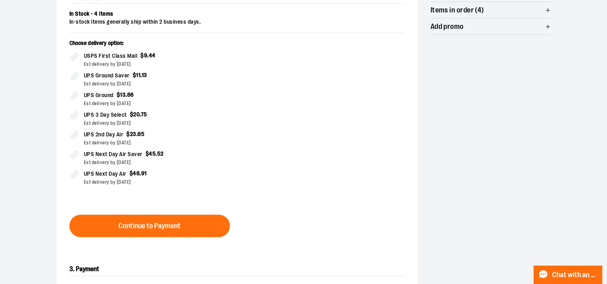
scroll to position [196, 0]
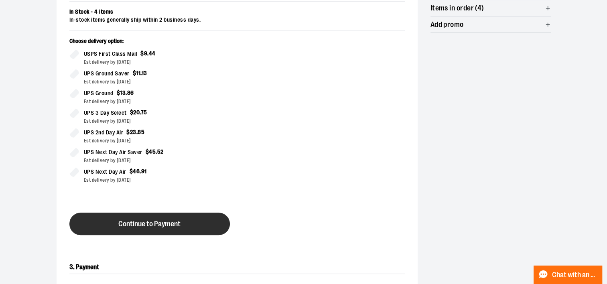
click at [162, 218] on button "Continue to Payment" at bounding box center [149, 224] width 161 height 22
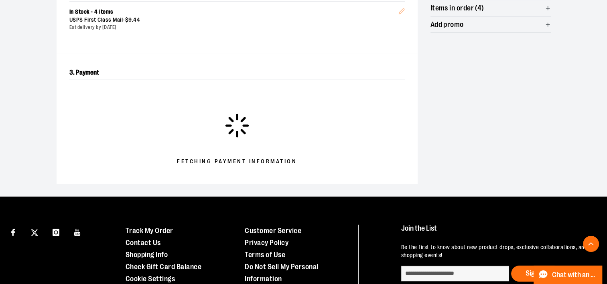
scroll to position [177, 0]
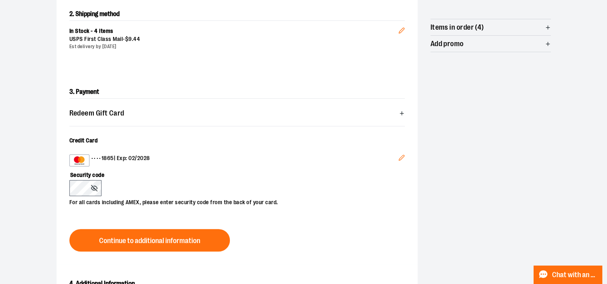
click at [396, 157] on button "Edit" at bounding box center [401, 159] width 19 height 22
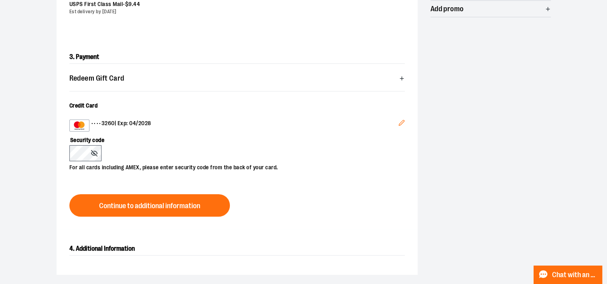
scroll to position [215, 0]
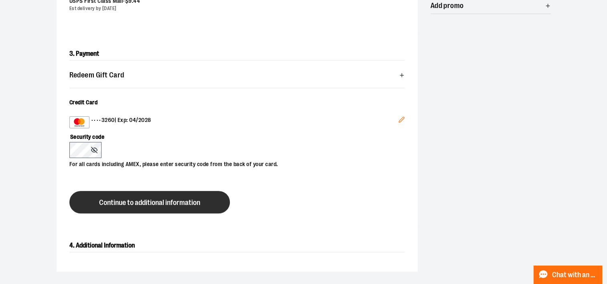
click at [129, 204] on span "Continue to additional information" at bounding box center [149, 203] width 101 height 8
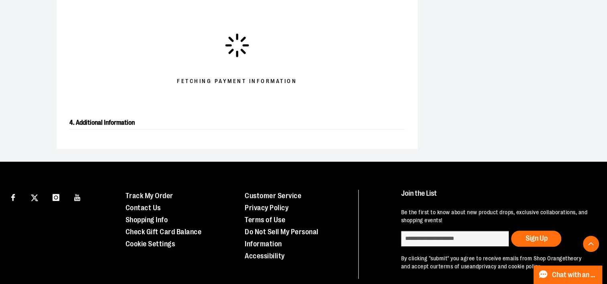
scroll to position [311, 0]
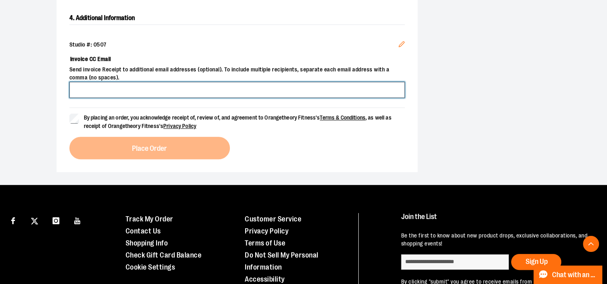
drag, startPoint x: 611, startPoint y: 189, endPoint x: 304, endPoint y: 87, distance: 323.7
click at [304, 87] on input "Invoice CC Email" at bounding box center [237, 90] width 336 height 16
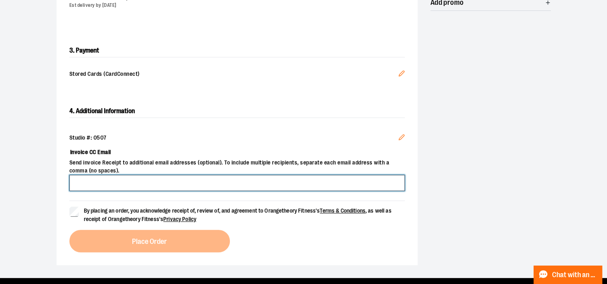
scroll to position [217, 0]
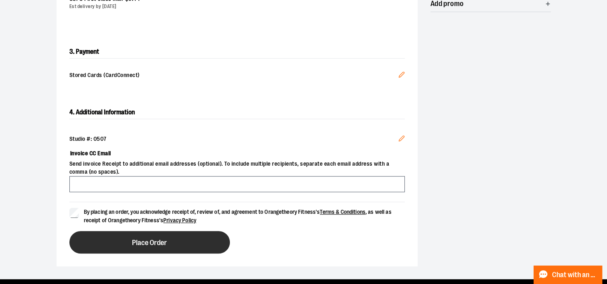
click at [127, 240] on button "Place Order" at bounding box center [149, 242] width 161 height 22
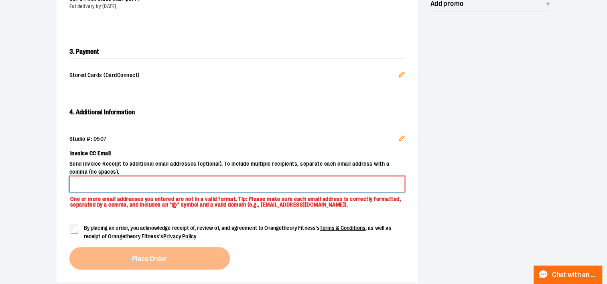
click at [180, 183] on input "Invoice CC Email" at bounding box center [237, 184] width 336 height 16
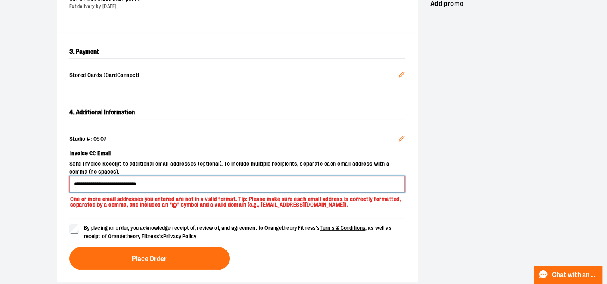
click at [172, 187] on input "**********" at bounding box center [237, 184] width 336 height 16
paste input "**********"
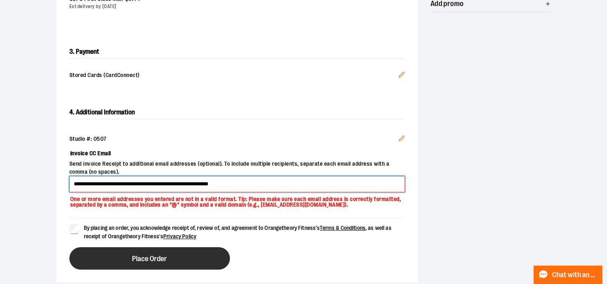
type input "**********"
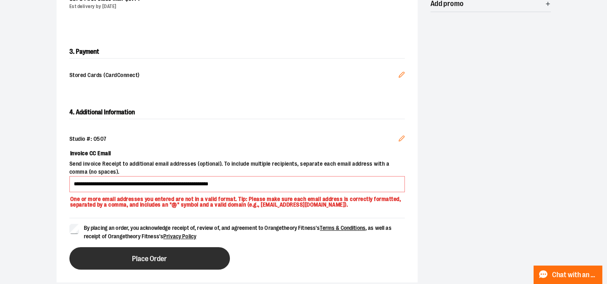
click at [148, 250] on button "Place Order" at bounding box center [149, 258] width 161 height 22
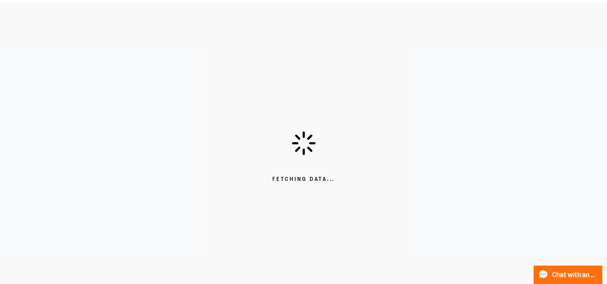
scroll to position [0, 0]
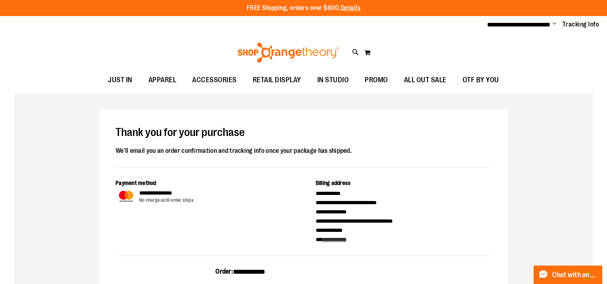
type input "**********"
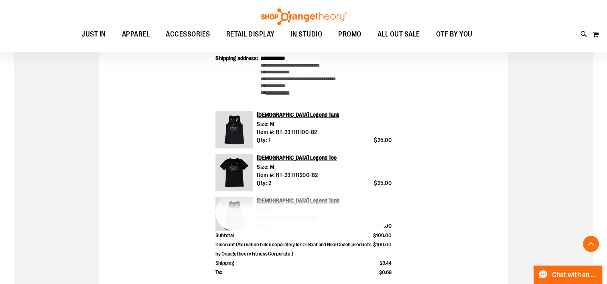
scroll to position [268, 0]
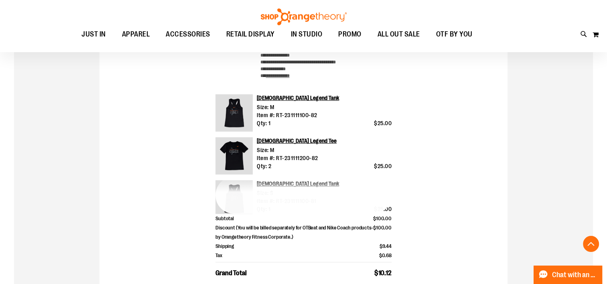
click at [295, 98] on link "[DEMOGRAPHIC_DATA] Legend Tank" at bounding box center [298, 98] width 82 height 6
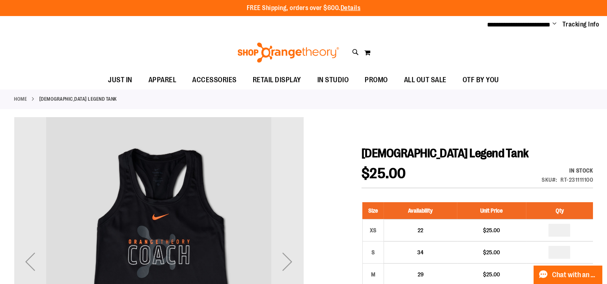
type input "**********"
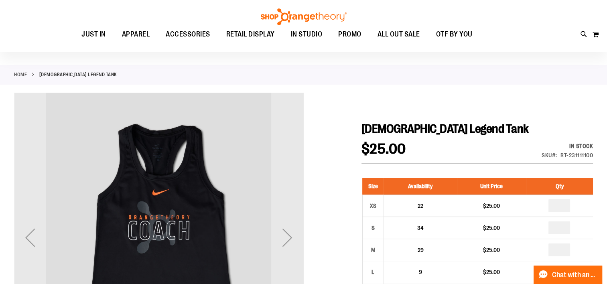
scroll to position [81, 0]
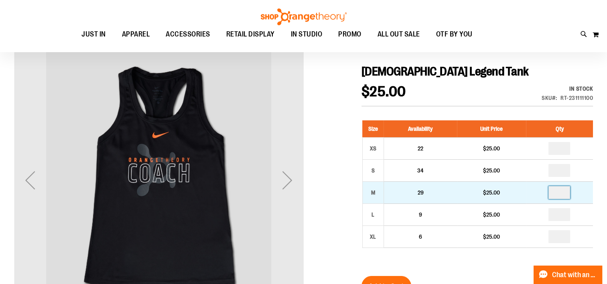
click at [562, 192] on input "number" at bounding box center [560, 192] width 22 height 13
type input "*"
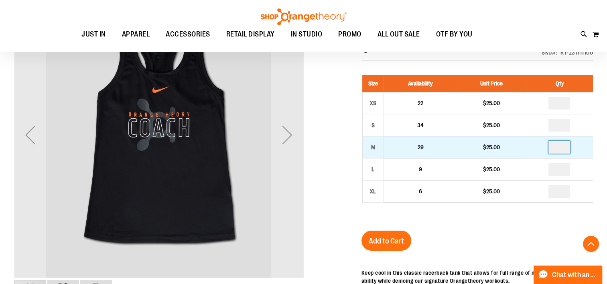
scroll to position [131, 0]
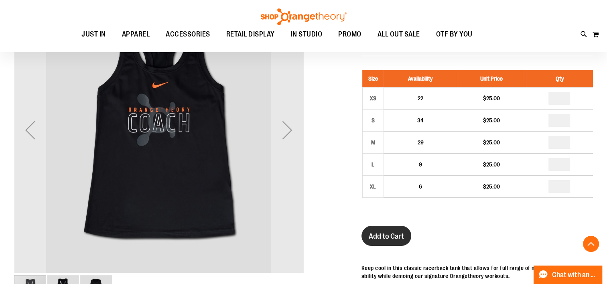
click at [391, 231] on button "Add to Cart" at bounding box center [387, 236] width 50 height 20
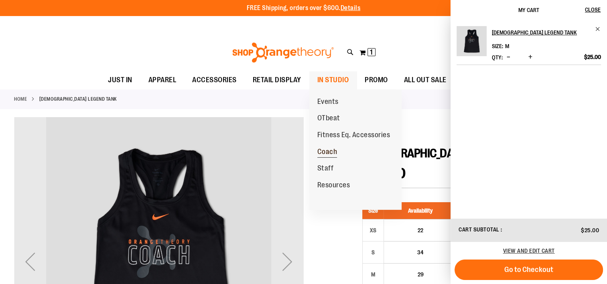
click at [328, 152] on span "Coach" at bounding box center [328, 153] width 20 height 10
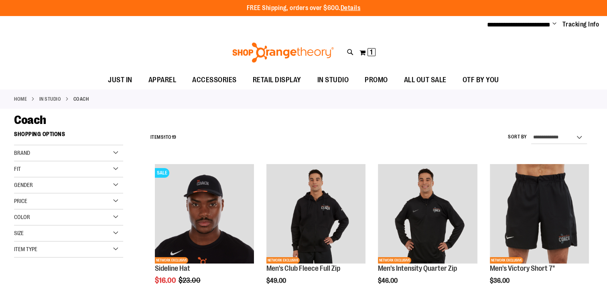
type input "**********"
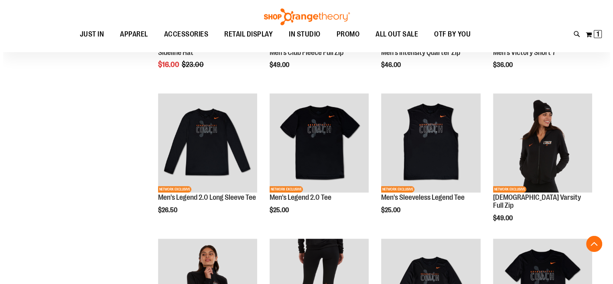
scroll to position [221, 0]
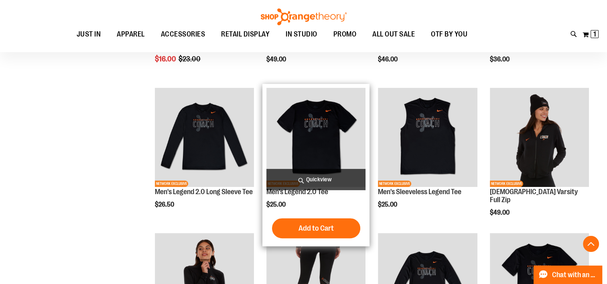
click at [318, 178] on span "Quickview" at bounding box center [316, 179] width 99 height 21
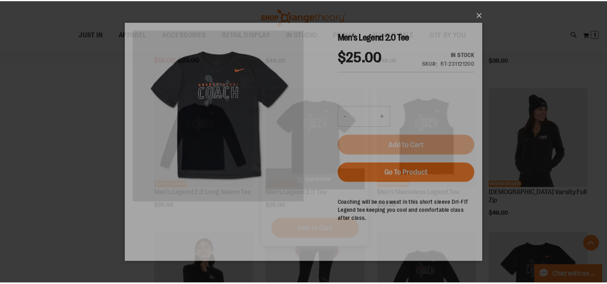
scroll to position [0, 0]
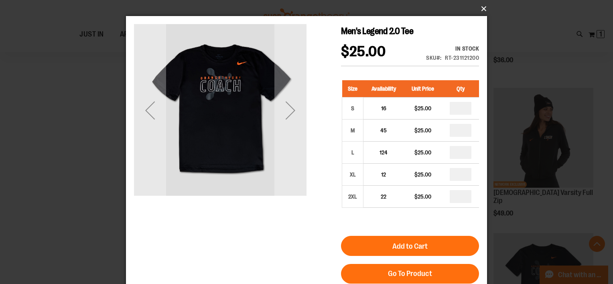
click at [482, 7] on button "×" at bounding box center [308, 9] width 361 height 18
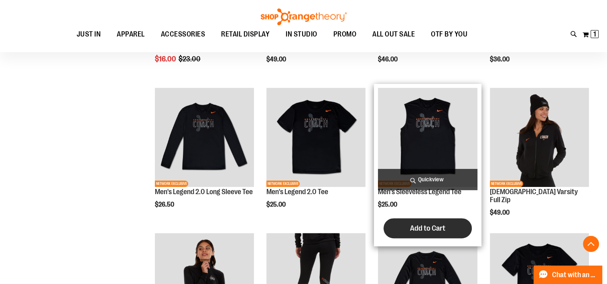
click at [420, 233] on button "Add to Cart" at bounding box center [428, 228] width 88 height 20
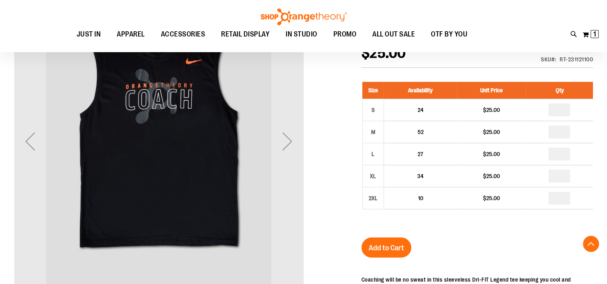
scroll to position [146, 0]
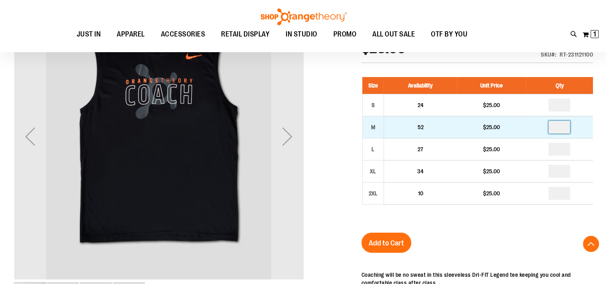
click at [566, 130] on input "*" at bounding box center [560, 127] width 22 height 13
type input "*"
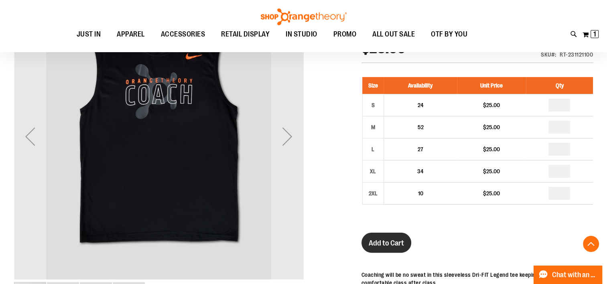
click at [387, 246] on span "Add to Cart" at bounding box center [386, 243] width 35 height 9
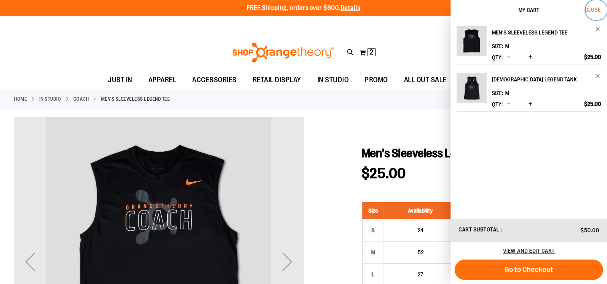
click at [596, 9] on span "Close" at bounding box center [593, 9] width 16 height 6
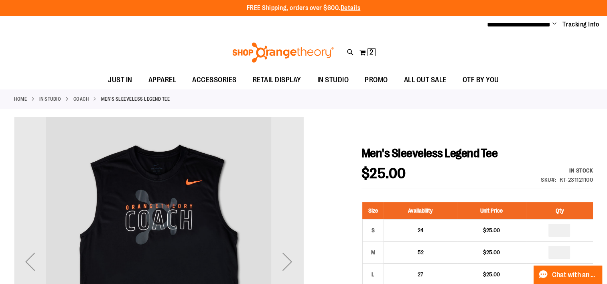
click at [82, 98] on link "Coach" at bounding box center [81, 99] width 16 height 7
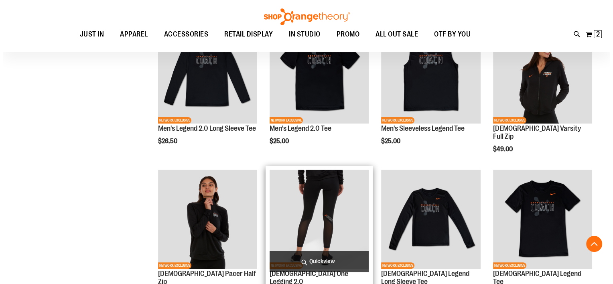
scroll to position [195, 0]
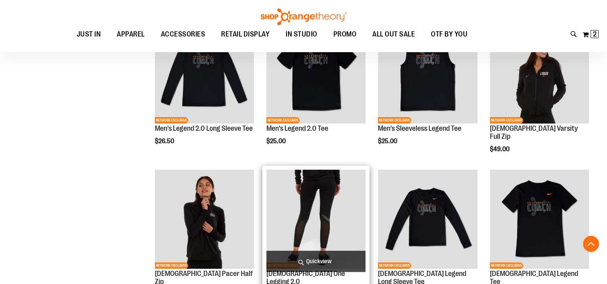
click at [307, 262] on span "Quickview" at bounding box center [316, 261] width 99 height 21
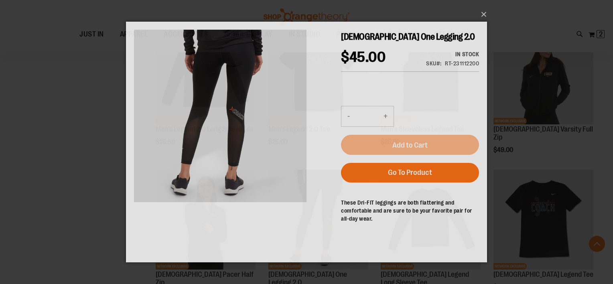
scroll to position [0, 0]
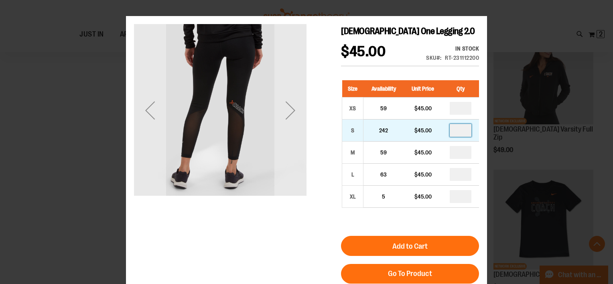
click at [468, 132] on input "number" at bounding box center [461, 130] width 22 height 13
type input "*"
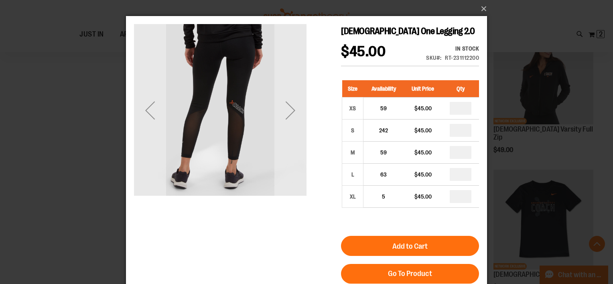
click at [412, 244] on span "Add to Cart" at bounding box center [410, 246] width 35 height 9
click at [561, 128] on div "×" at bounding box center [306, 142] width 613 height 284
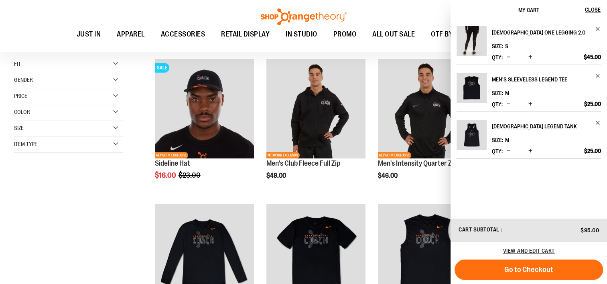
scroll to position [14, 0]
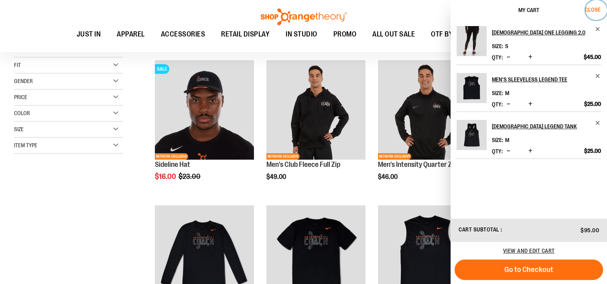
click at [596, 11] on span "Close" at bounding box center [593, 9] width 16 height 6
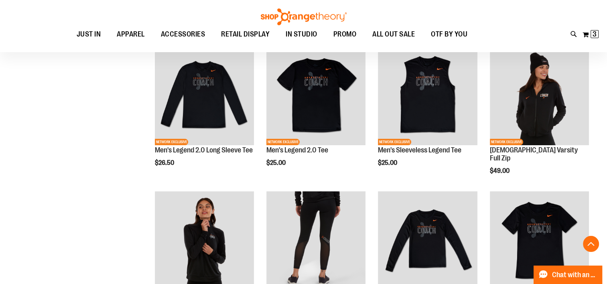
scroll to position [180, 0]
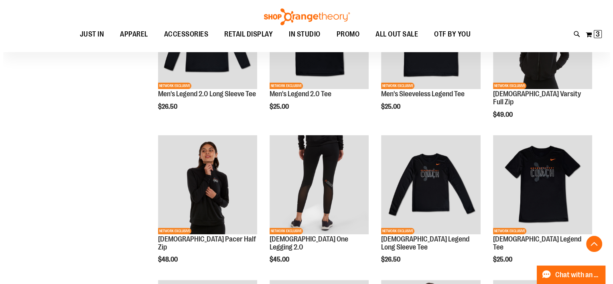
scroll to position [254, 0]
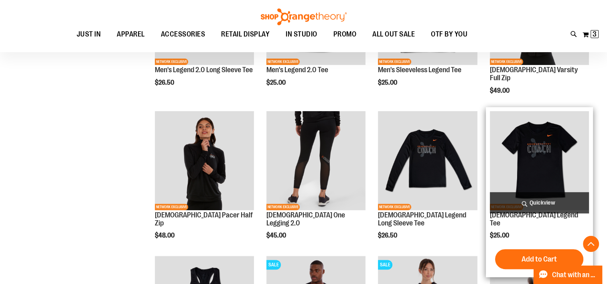
click at [527, 207] on span "Quickview" at bounding box center [539, 202] width 99 height 21
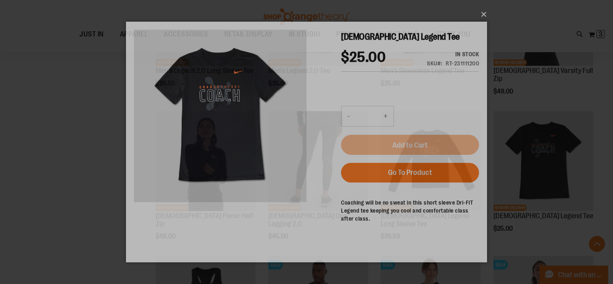
scroll to position [0, 0]
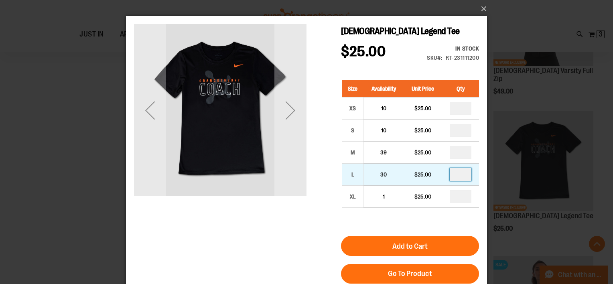
click at [466, 175] on input "number" at bounding box center [461, 174] width 22 height 13
type input "*"
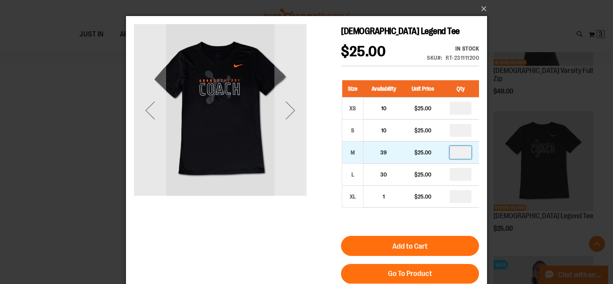
click at [462, 152] on input "number" at bounding box center [461, 152] width 22 height 13
type input "*"
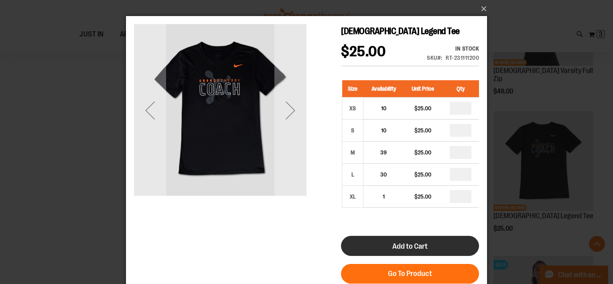
click at [393, 247] on span "Add to Cart" at bounding box center [410, 246] width 35 height 9
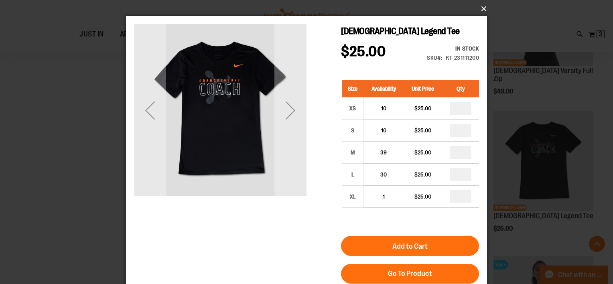
click at [483, 12] on button "×" at bounding box center [308, 9] width 361 height 18
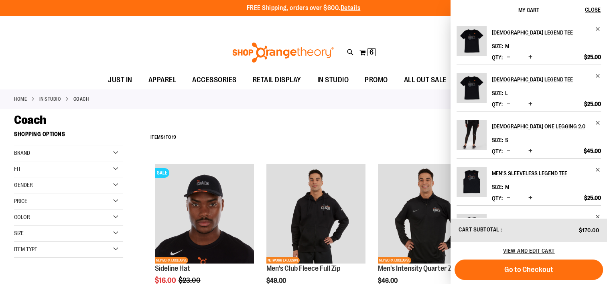
click at [394, 36] on div "Toggle Nav Search Popular Suggestions Advanced Search" at bounding box center [303, 52] width 607 height 37
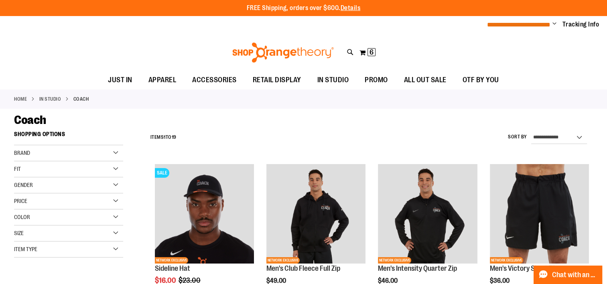
click at [520, 24] on span "**********" at bounding box center [518, 25] width 63 height 6
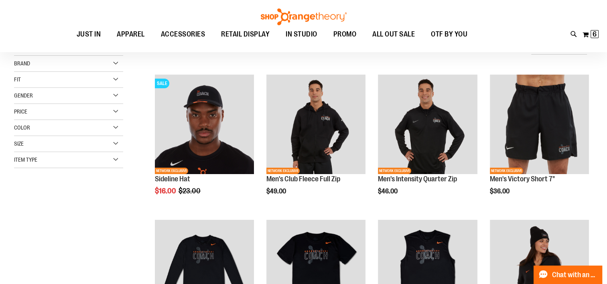
scroll to position [533, 0]
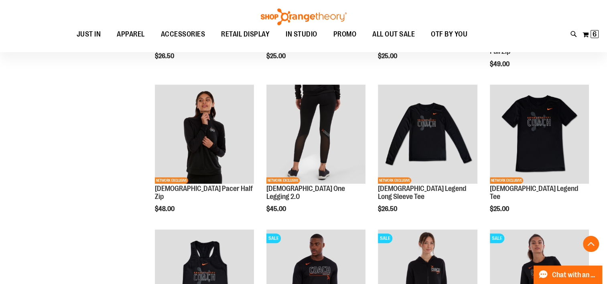
scroll to position [123, 0]
